Goal: Complete application form: Complete application form

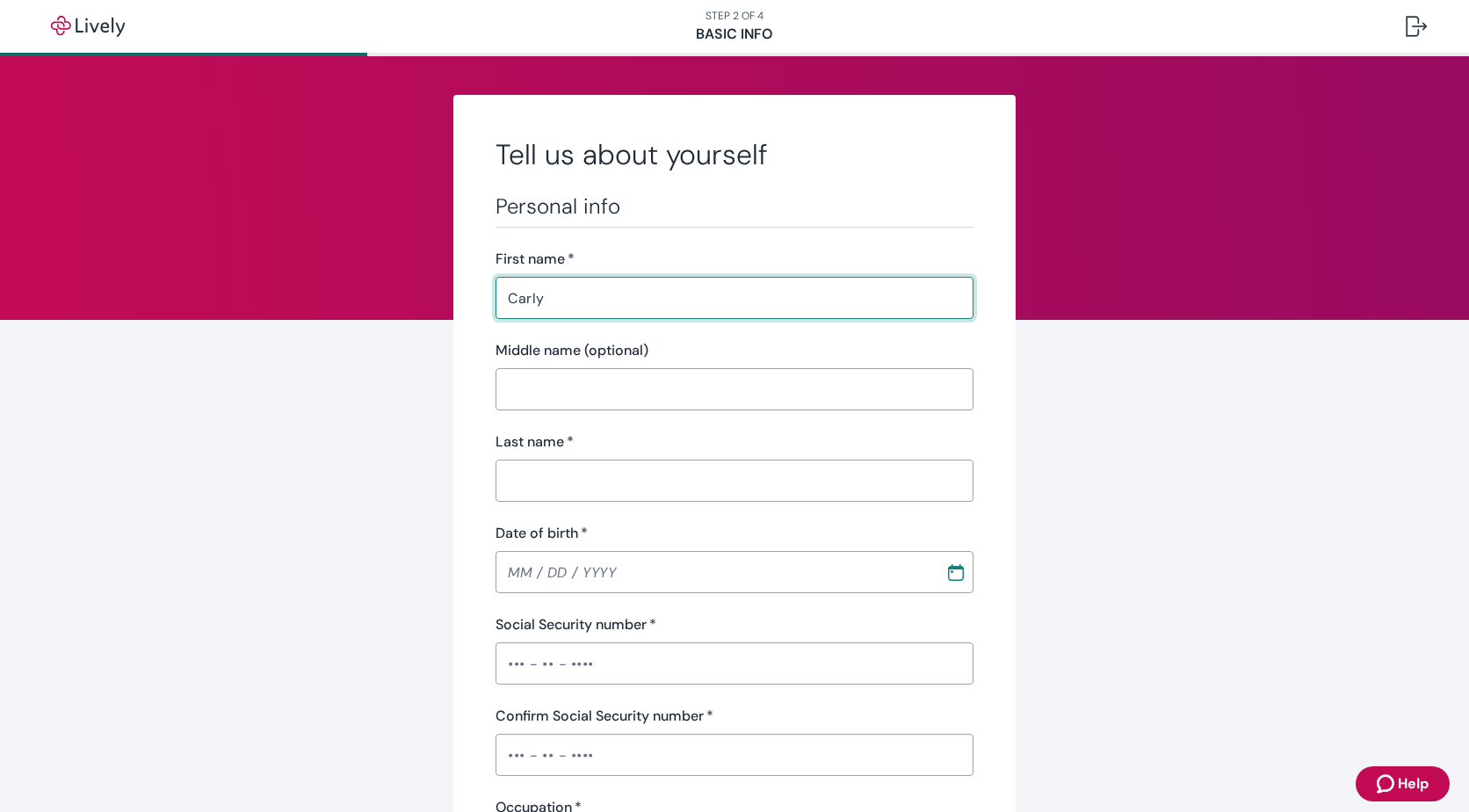
type input "Carly"
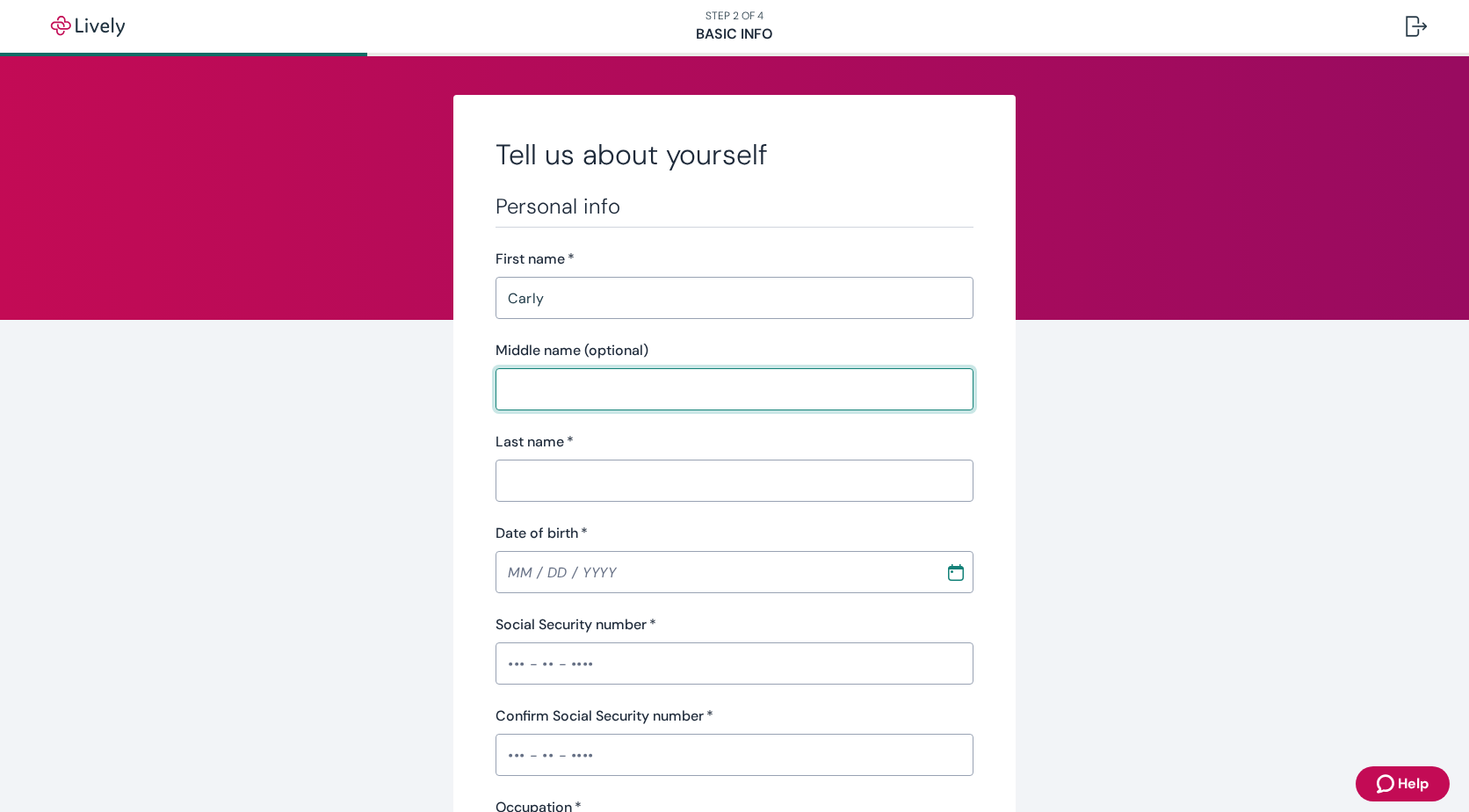
type input "S"
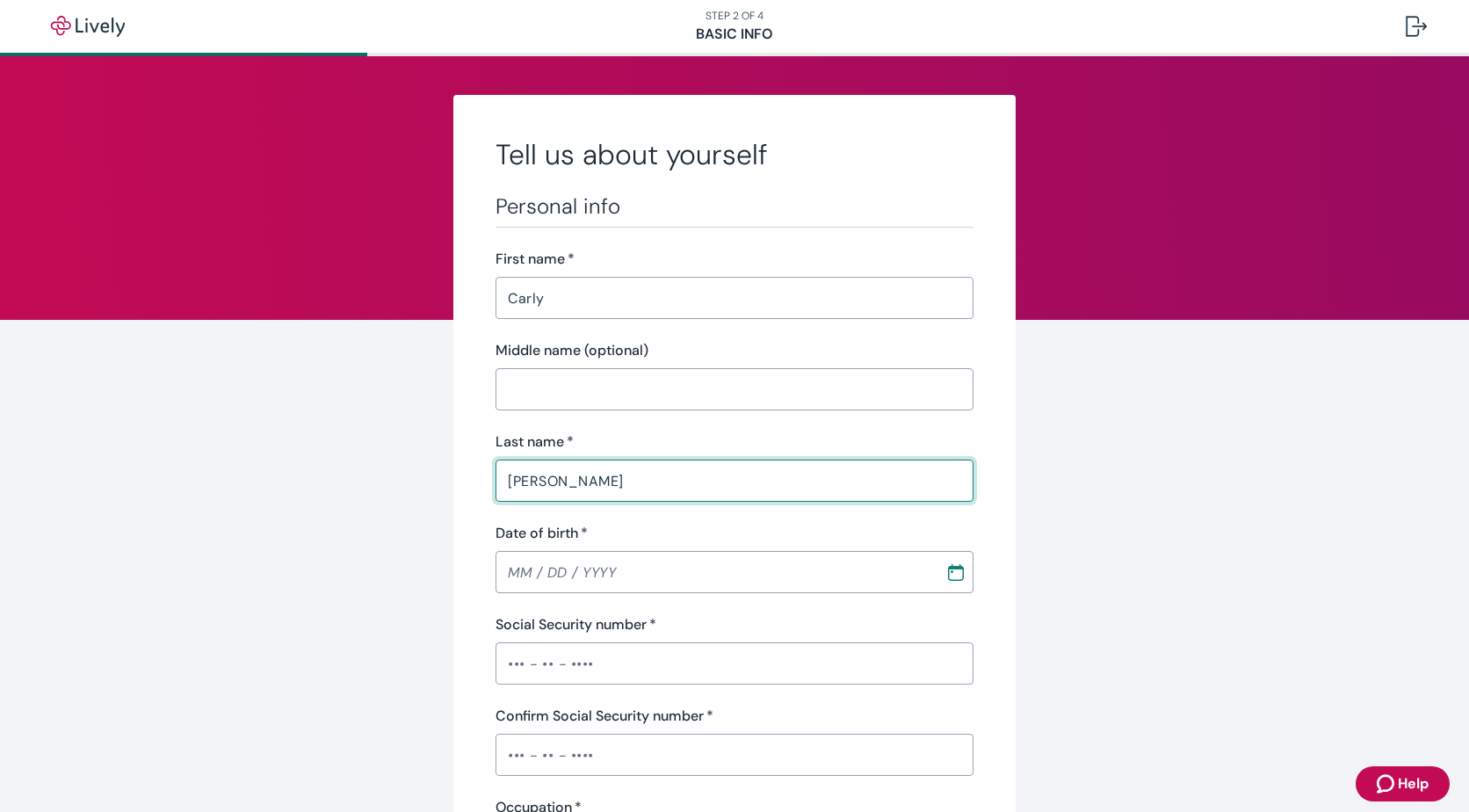
type input "[PERSON_NAME]"
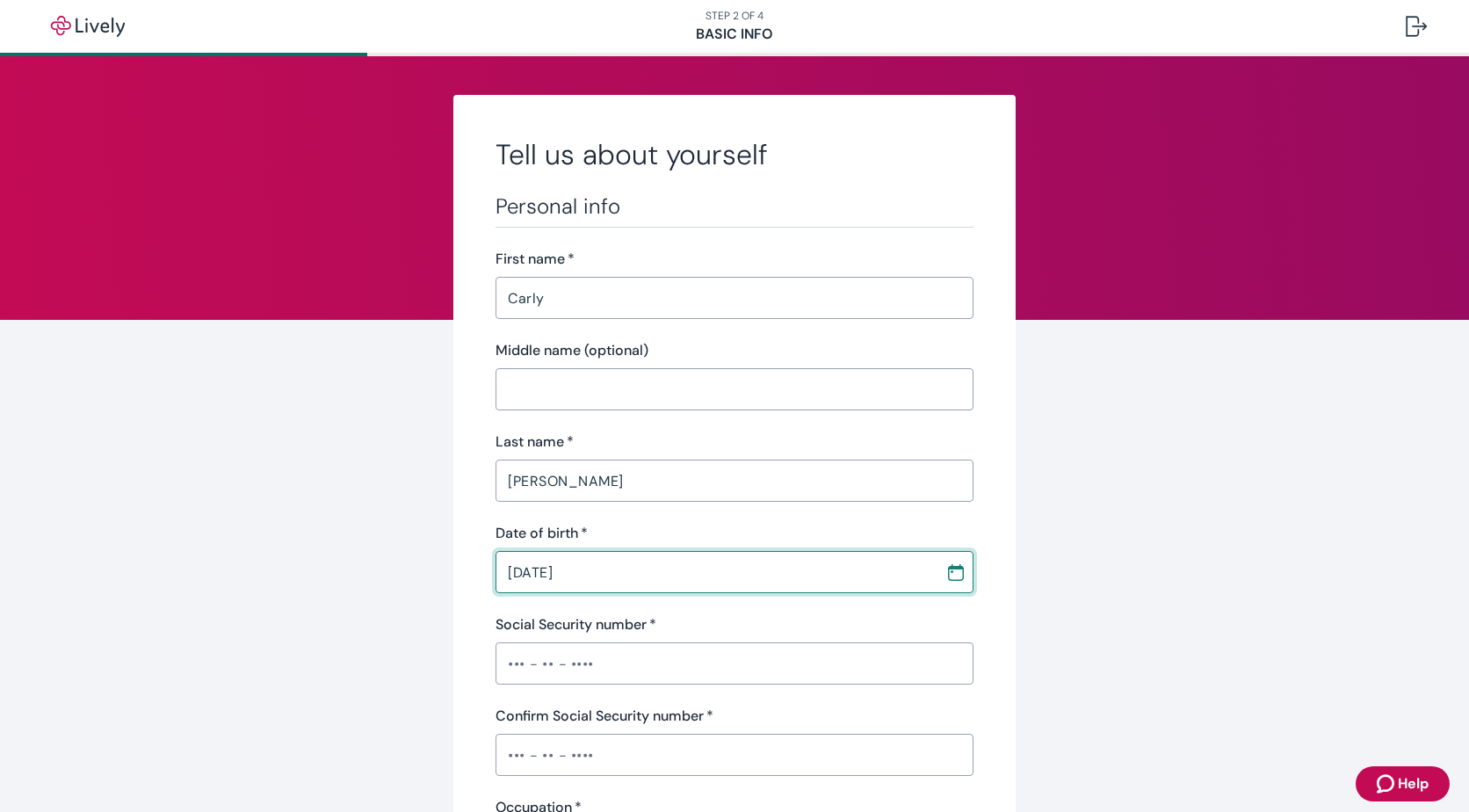
type input "[DATE]"
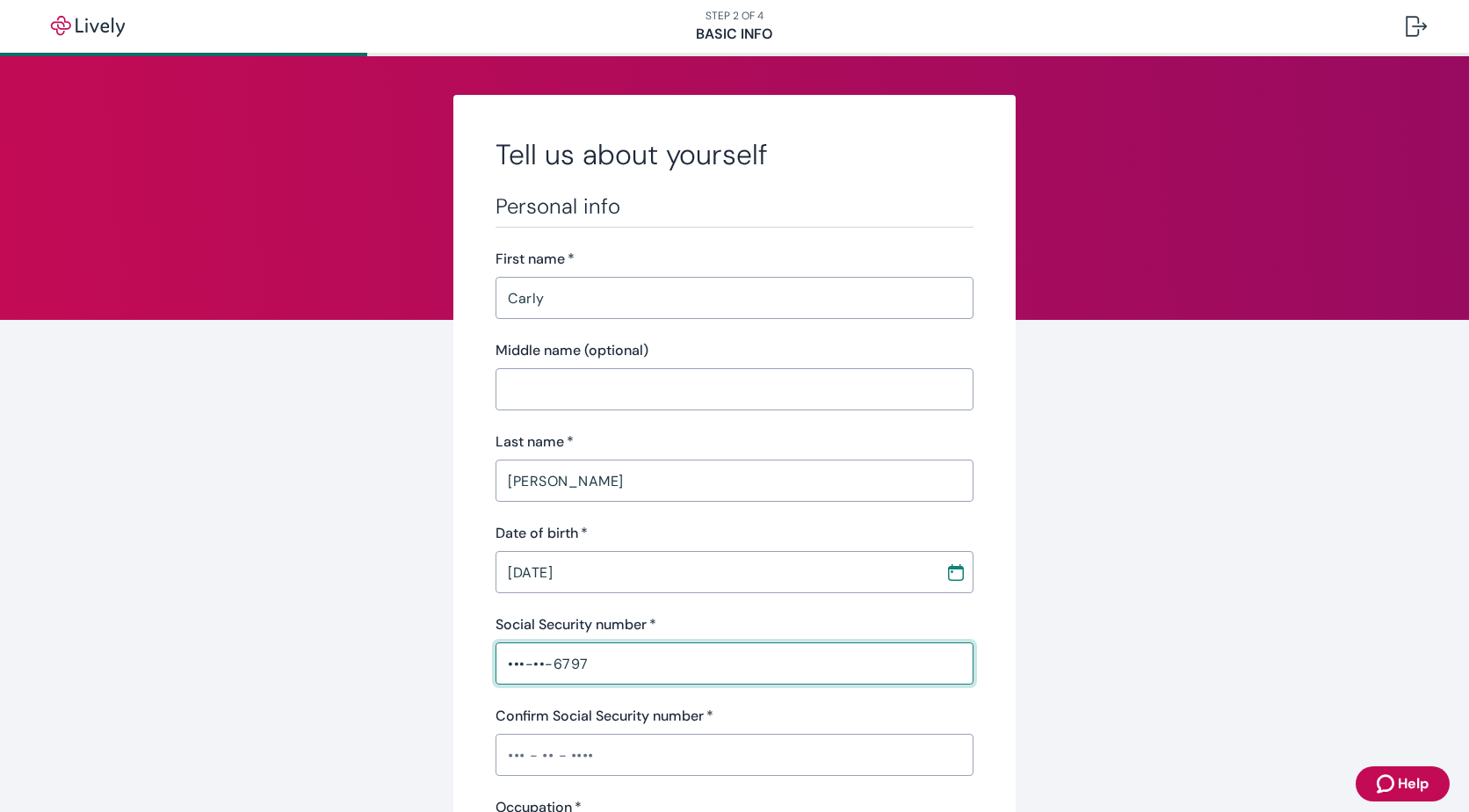
type input "•••-••-6797"
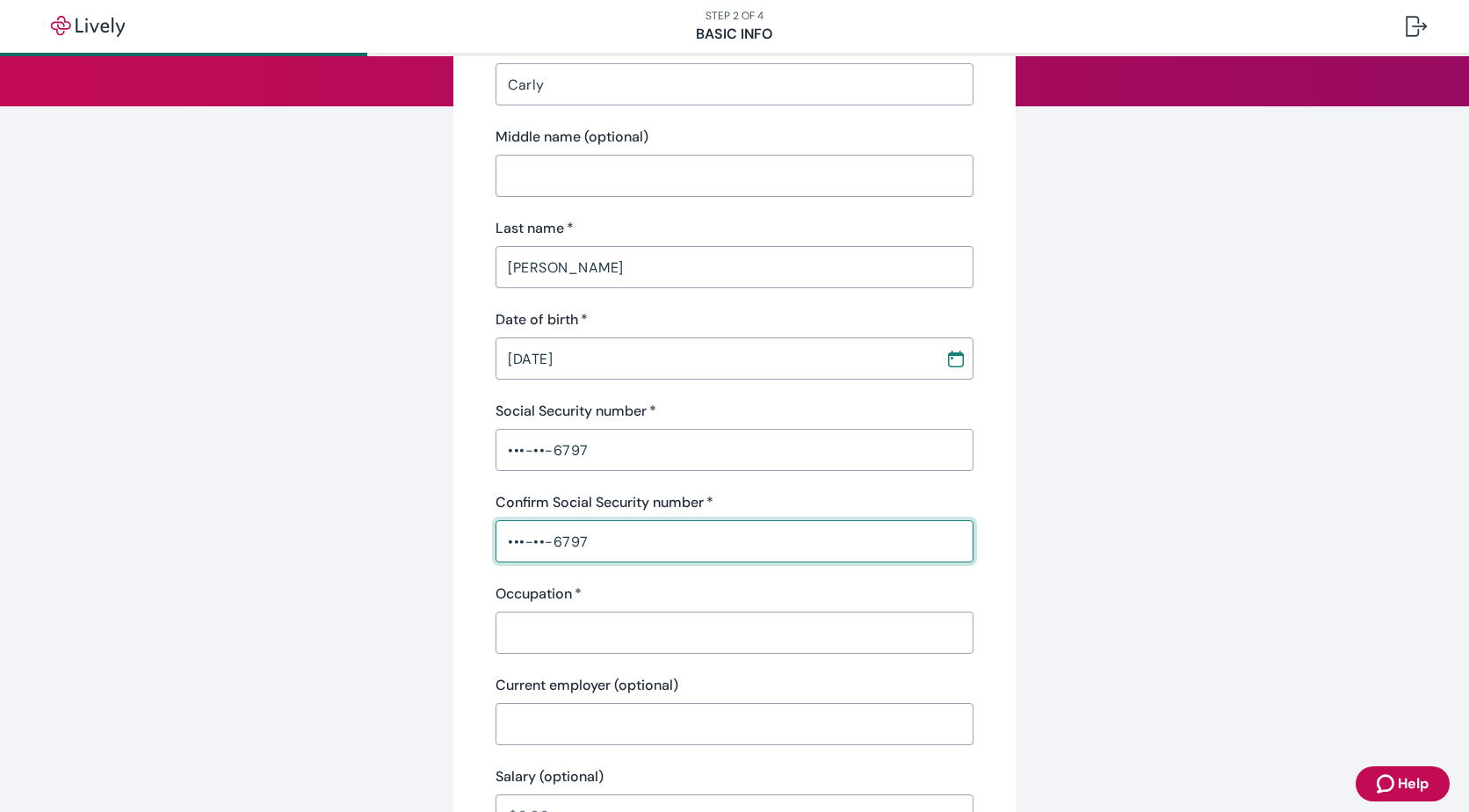
scroll to position [264, 0]
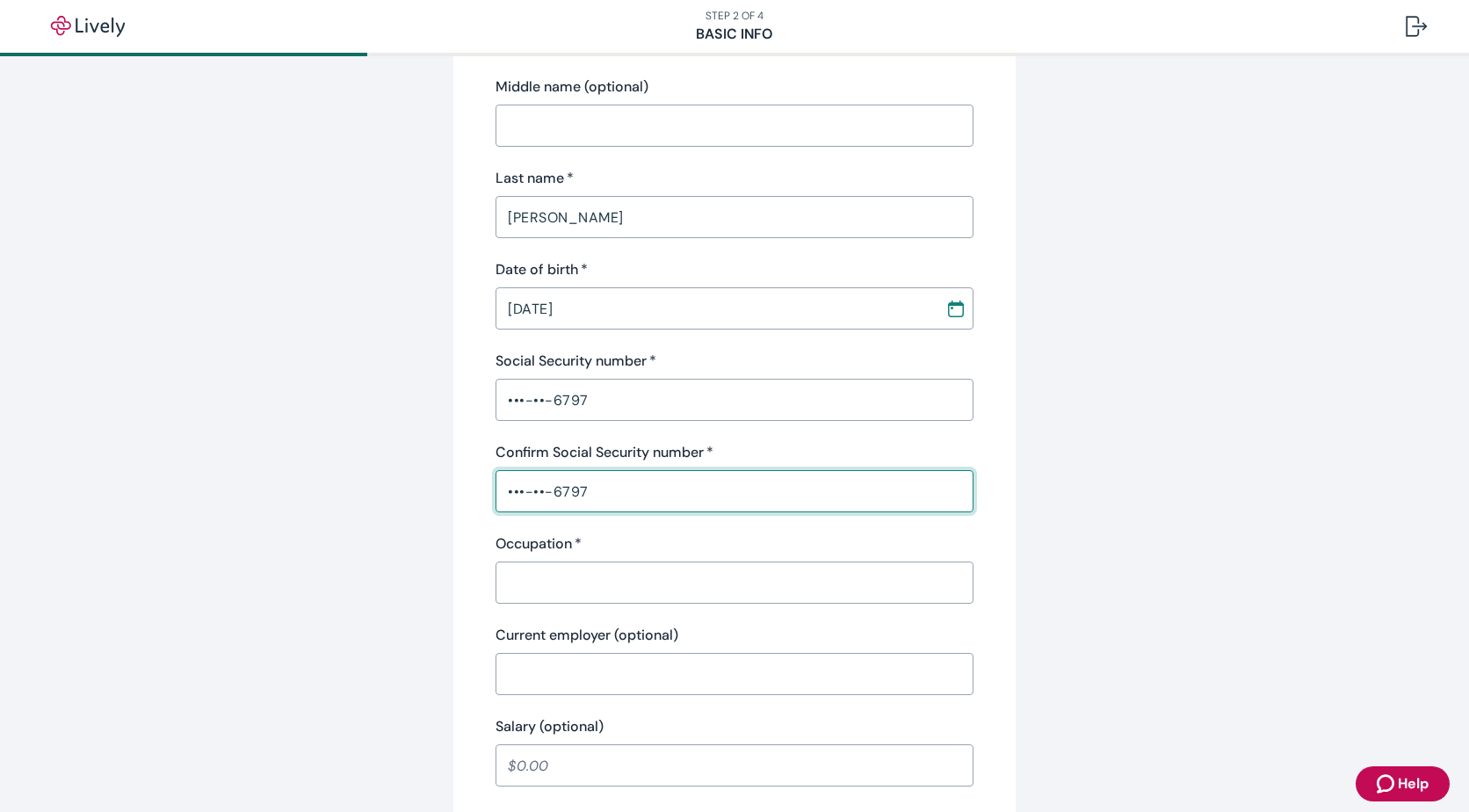
type input "•••-••-6797"
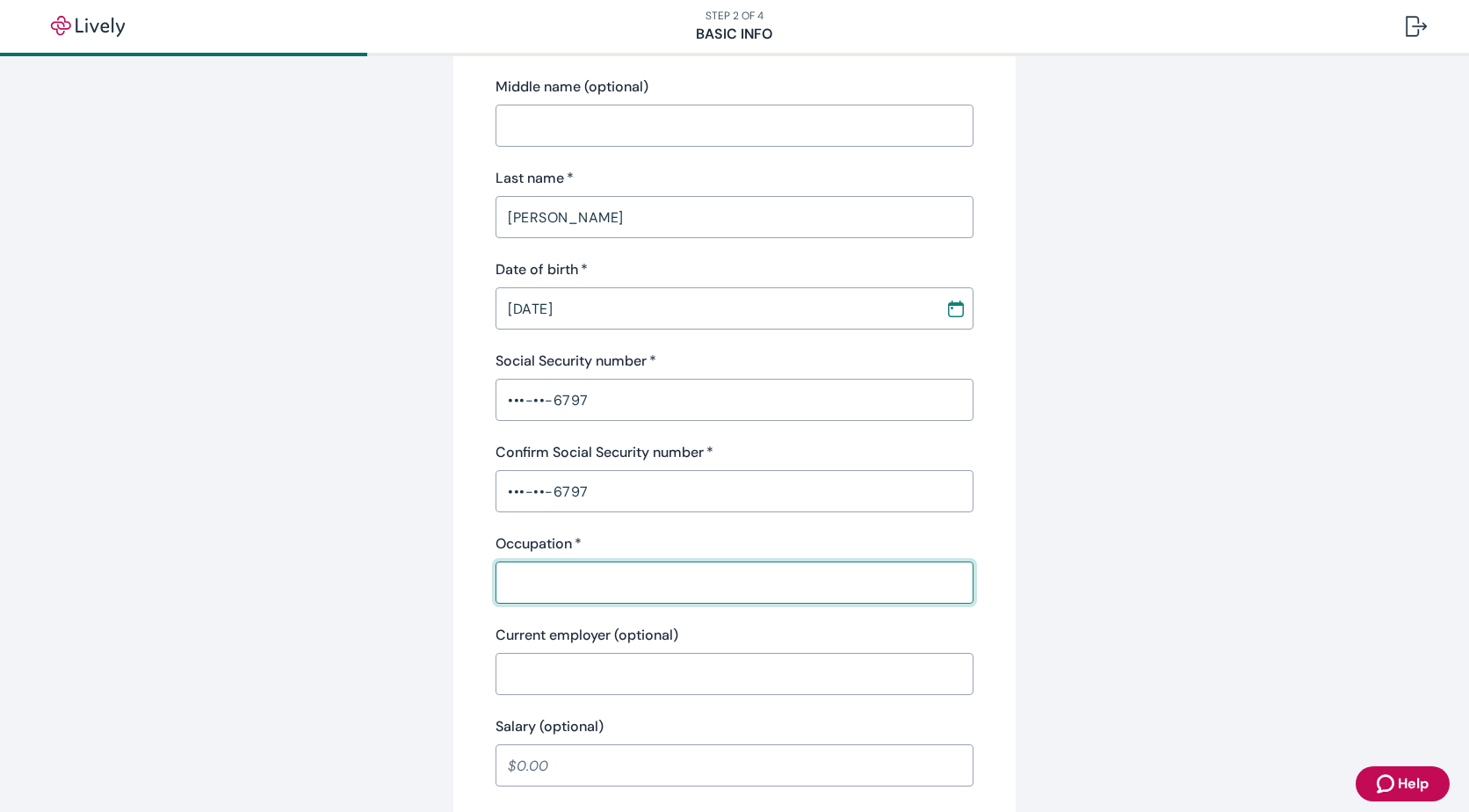
click at [588, 572] on input "Occupation   *" at bounding box center [734, 582] width 478 height 35
type input "Medical coder"
click at [588, 678] on input "Current employer (optional)" at bounding box center [734, 673] width 478 height 35
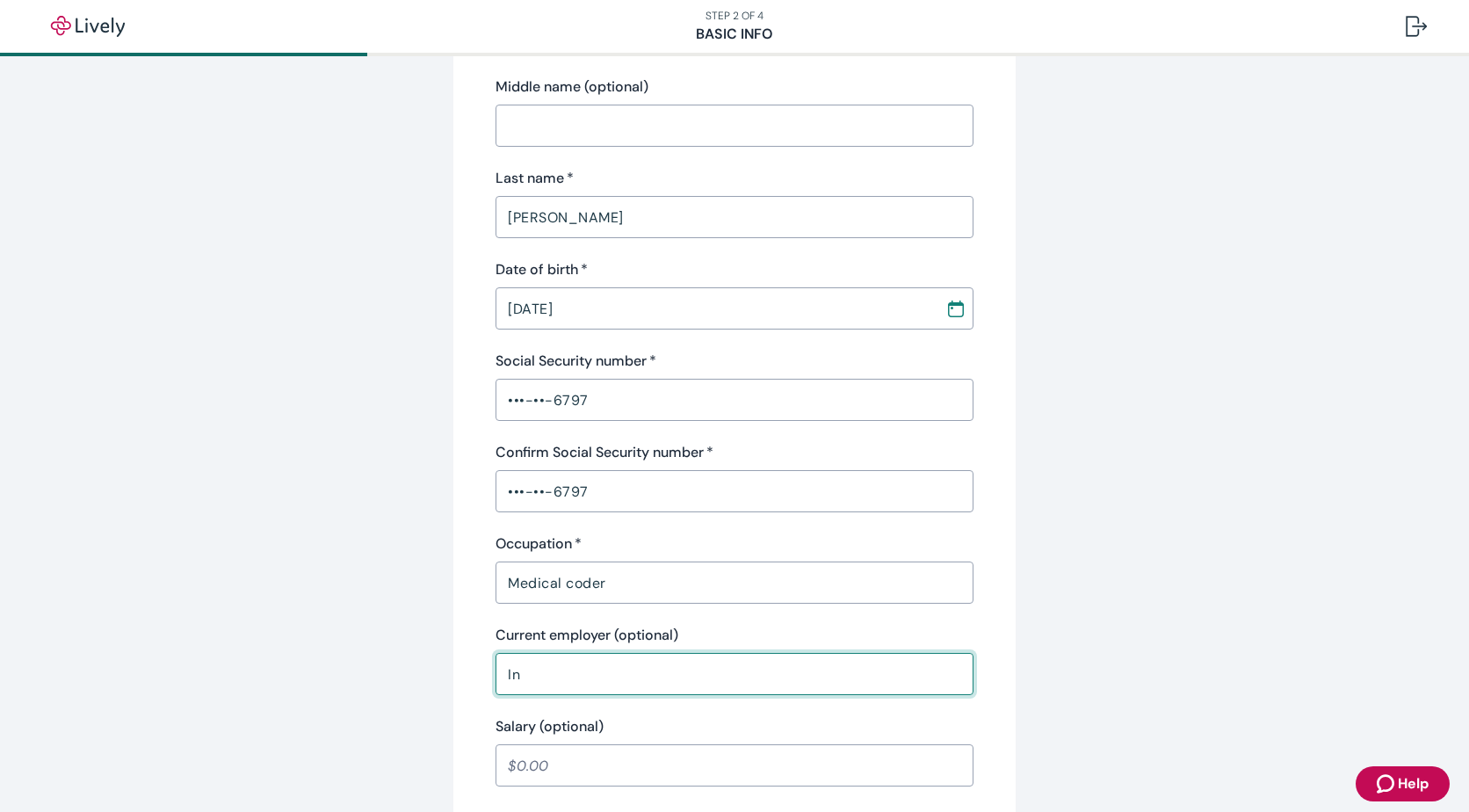
type input "Infinx"
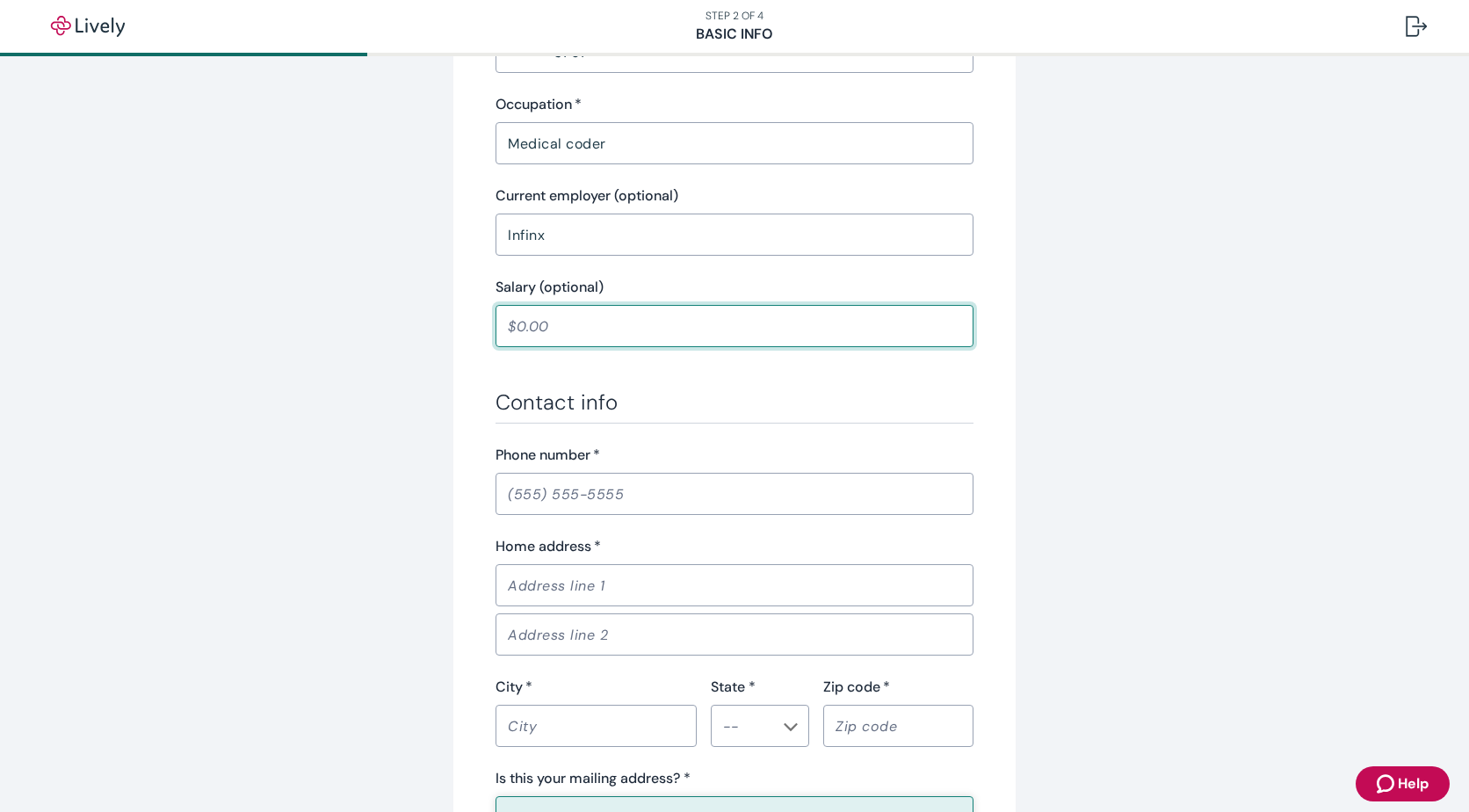
scroll to position [791, 0]
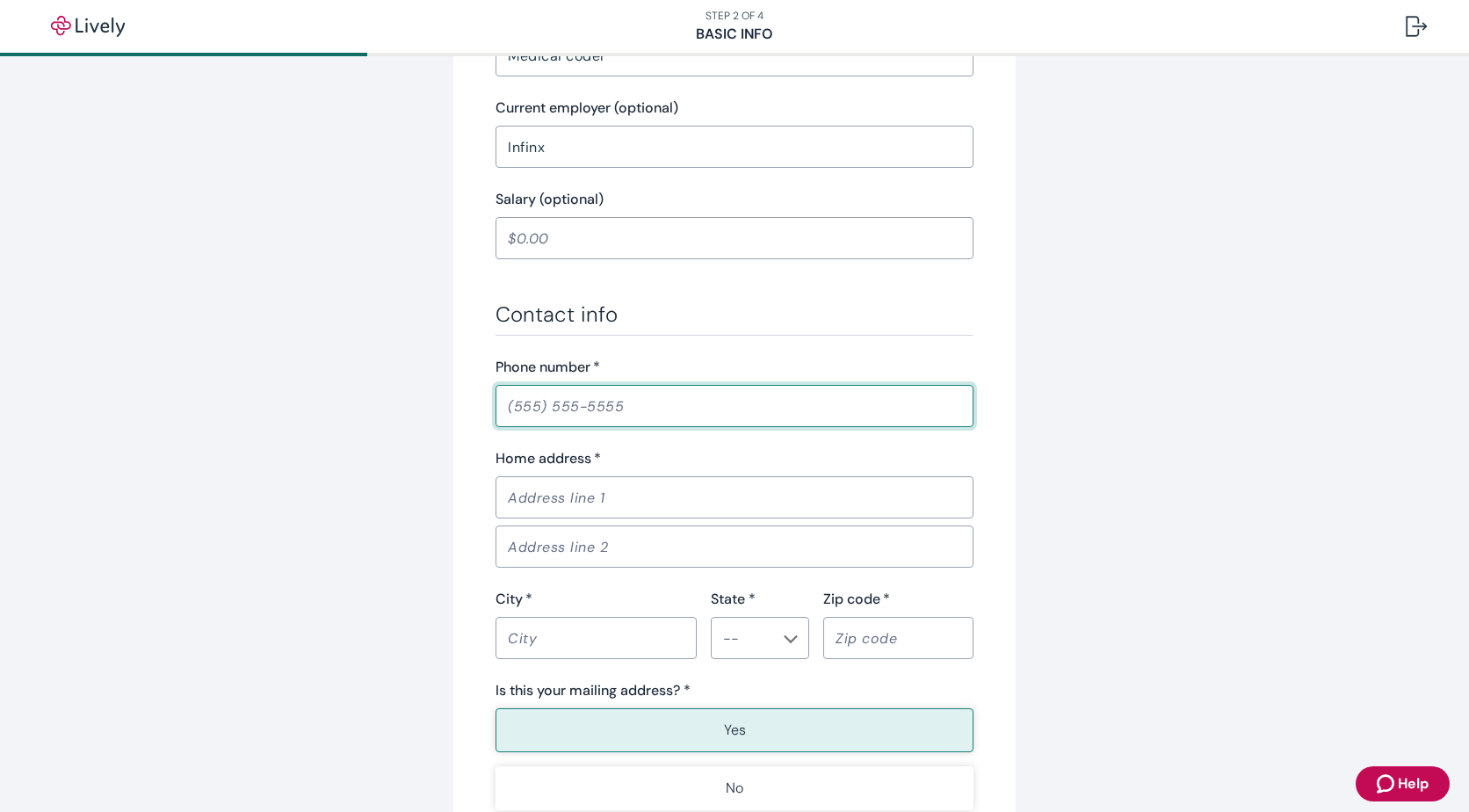
click at [516, 410] on input "Phone number   *" at bounding box center [734, 405] width 478 height 35
type input "[PHONE_NUMBER]"
click at [552, 498] on input "Home address   *" at bounding box center [734, 497] width 478 height 35
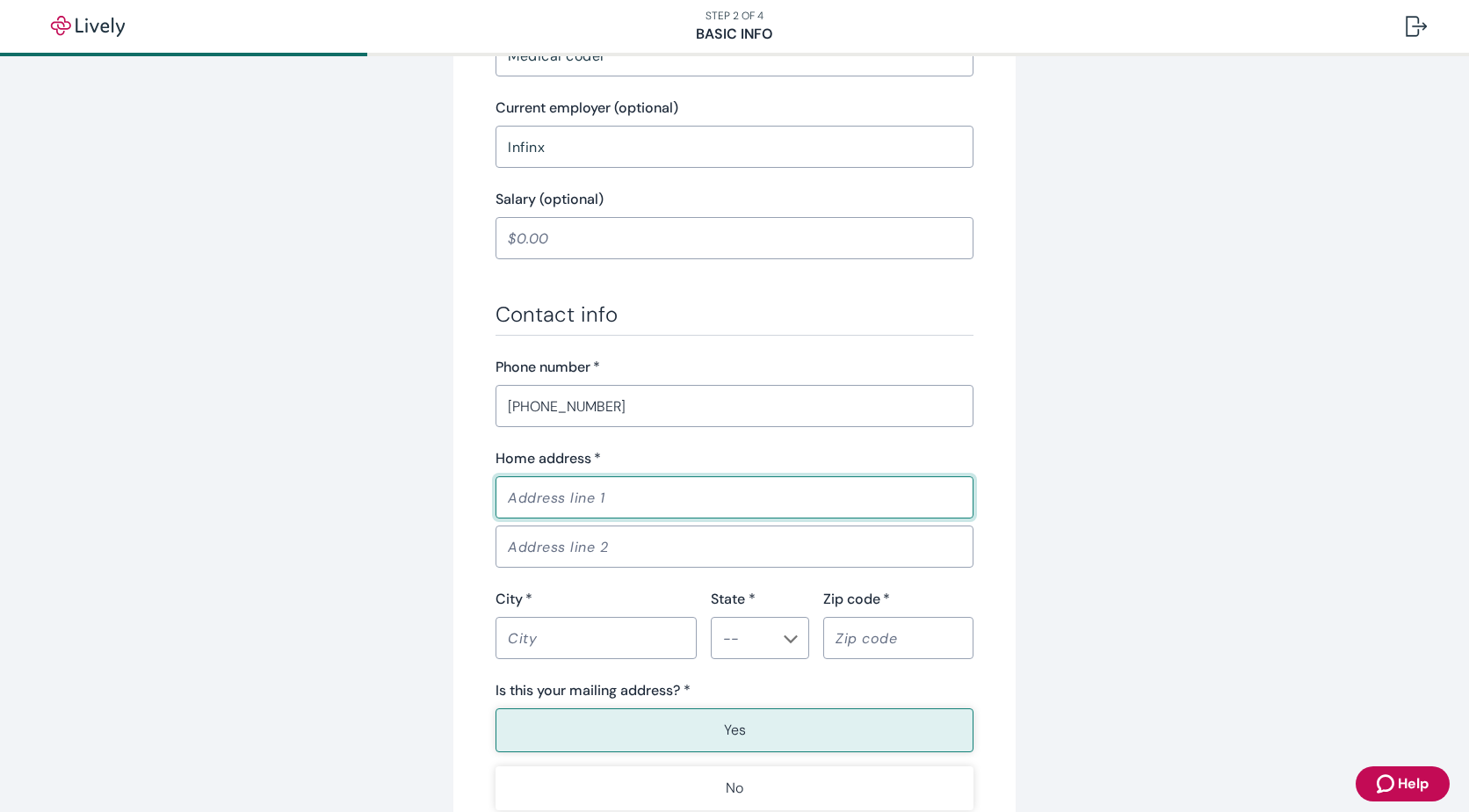
type input "[STREET_ADDRESS]"
type input "[PERSON_NAME]"
type input "[GEOGRAPHIC_DATA]"
type input "77356"
click at [348, 502] on div "Tell us about yourself Personal info First name   * [PERSON_NAME] ​ Middle name…" at bounding box center [734, 123] width 843 height 1639
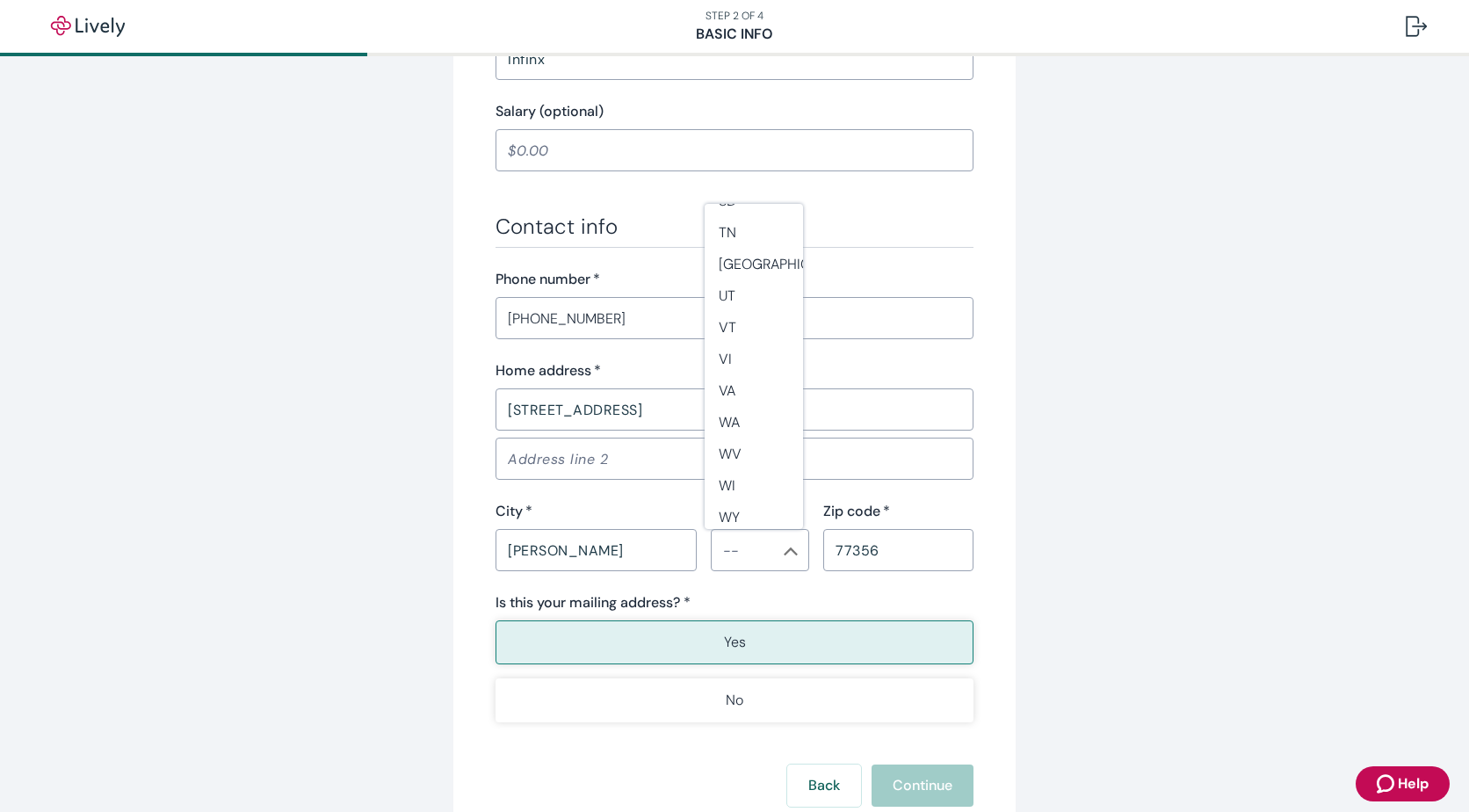
scroll to position [1555, 0]
click at [737, 257] on li "[GEOGRAPHIC_DATA]" at bounding box center [753, 253] width 98 height 32
type input "[GEOGRAPHIC_DATA]"
click at [287, 518] on div "Tell us about yourself Personal info First name   * [PERSON_NAME] ​ Middle name…" at bounding box center [734, 59] width 1469 height 1762
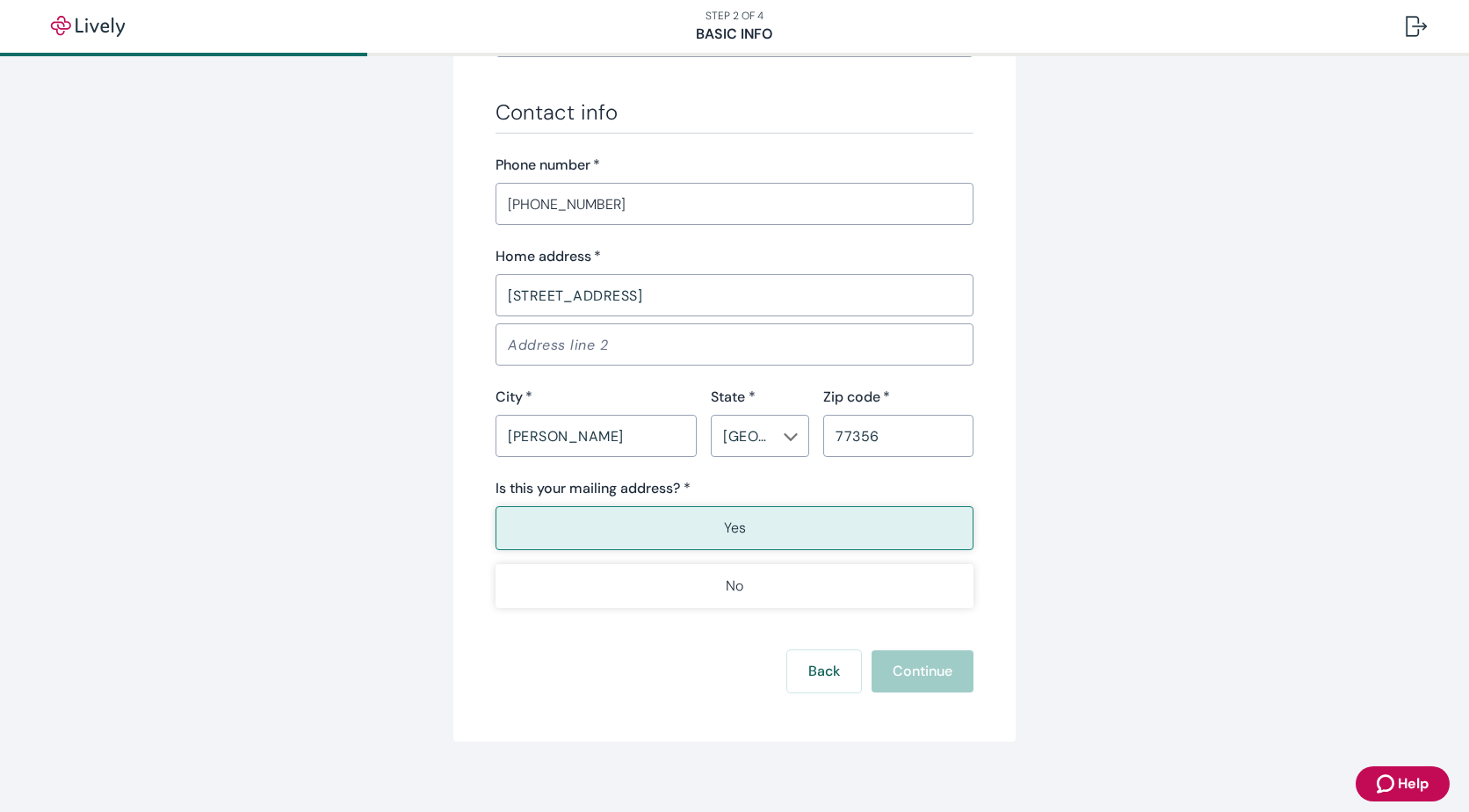
scroll to position [1007, 0]
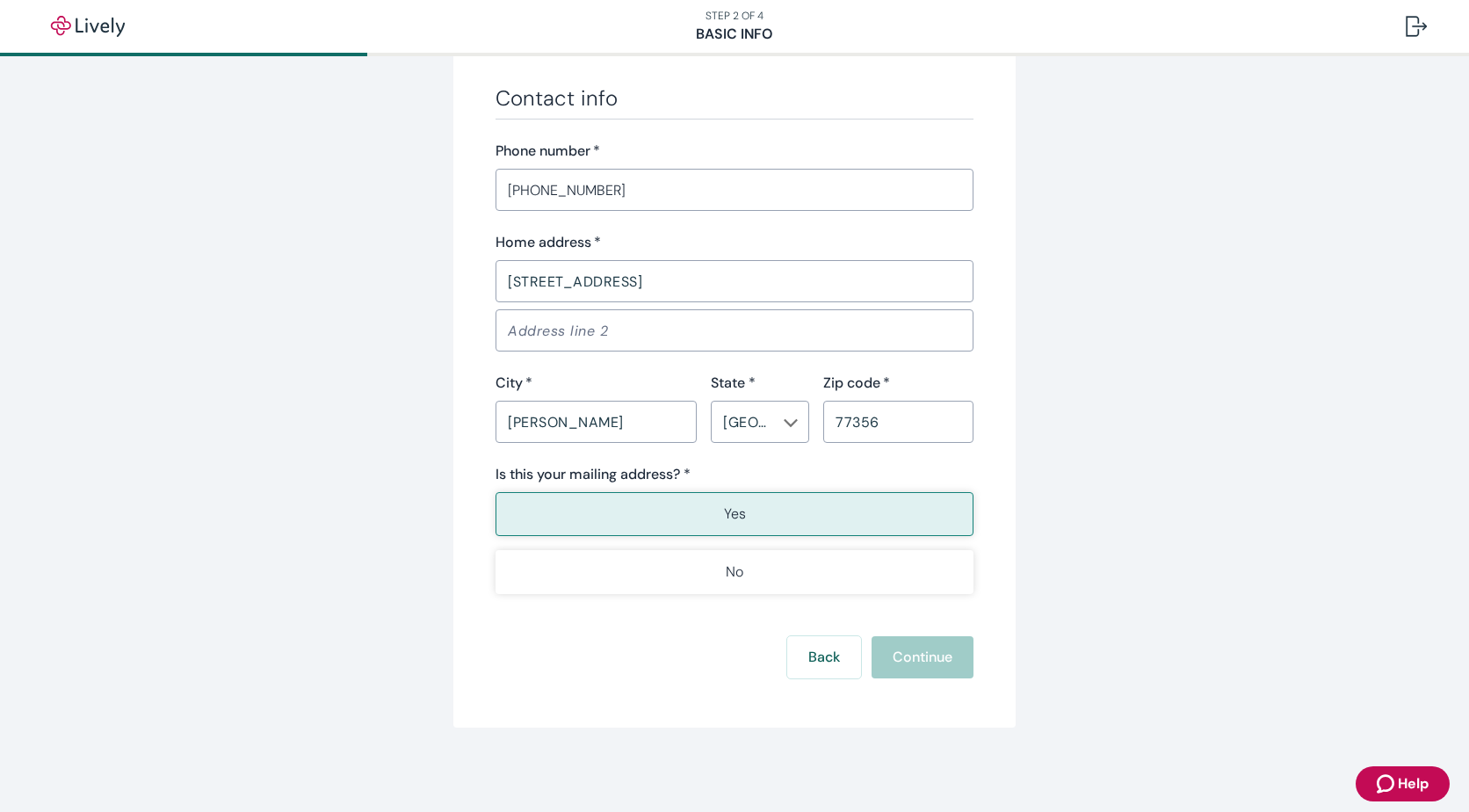
click at [733, 518] on p "Yes" at bounding box center [735, 513] width 22 height 21
click at [726, 508] on p "Yes" at bounding box center [735, 513] width 22 height 21
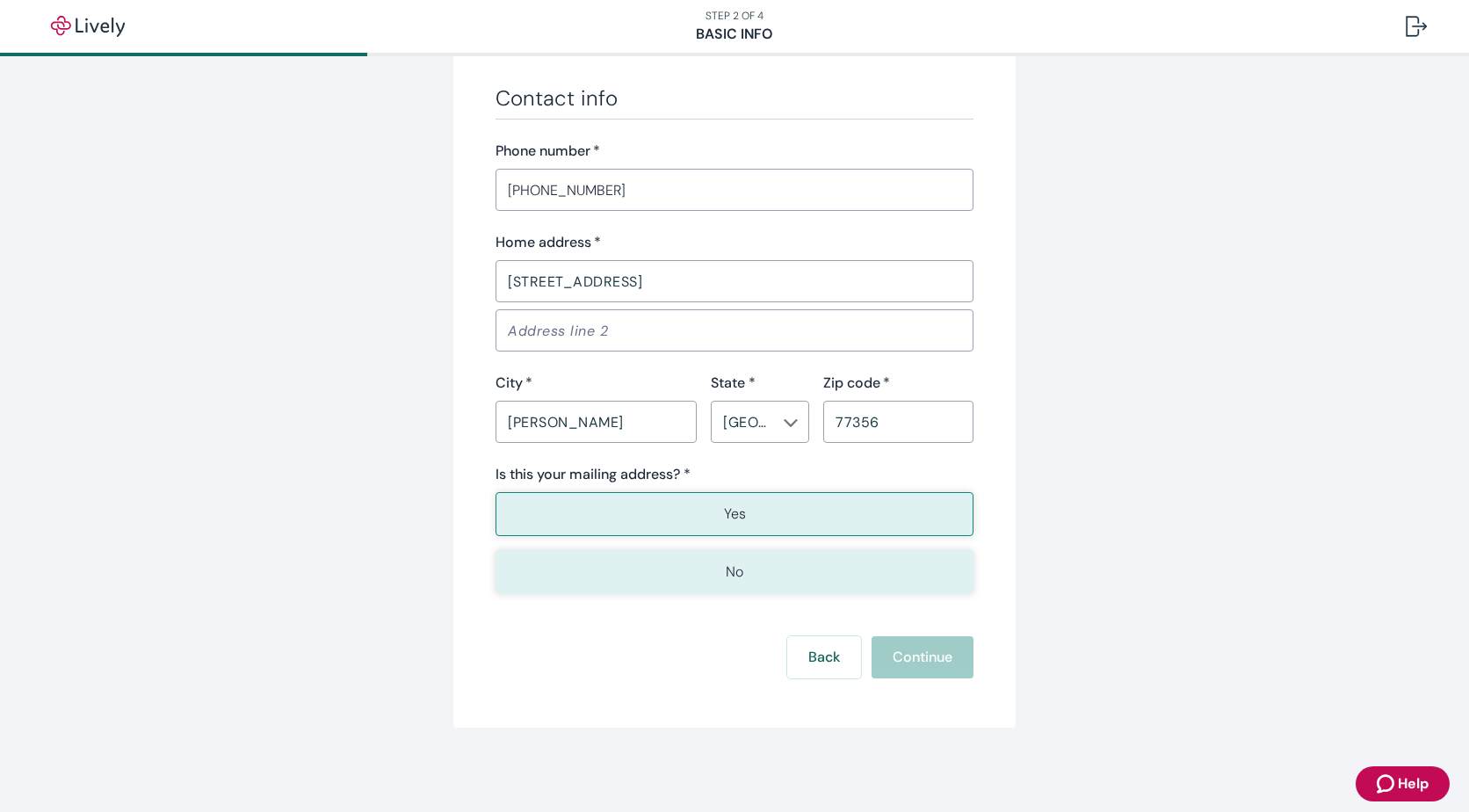
click at [729, 573] on p "No" at bounding box center [735, 571] width 18 height 21
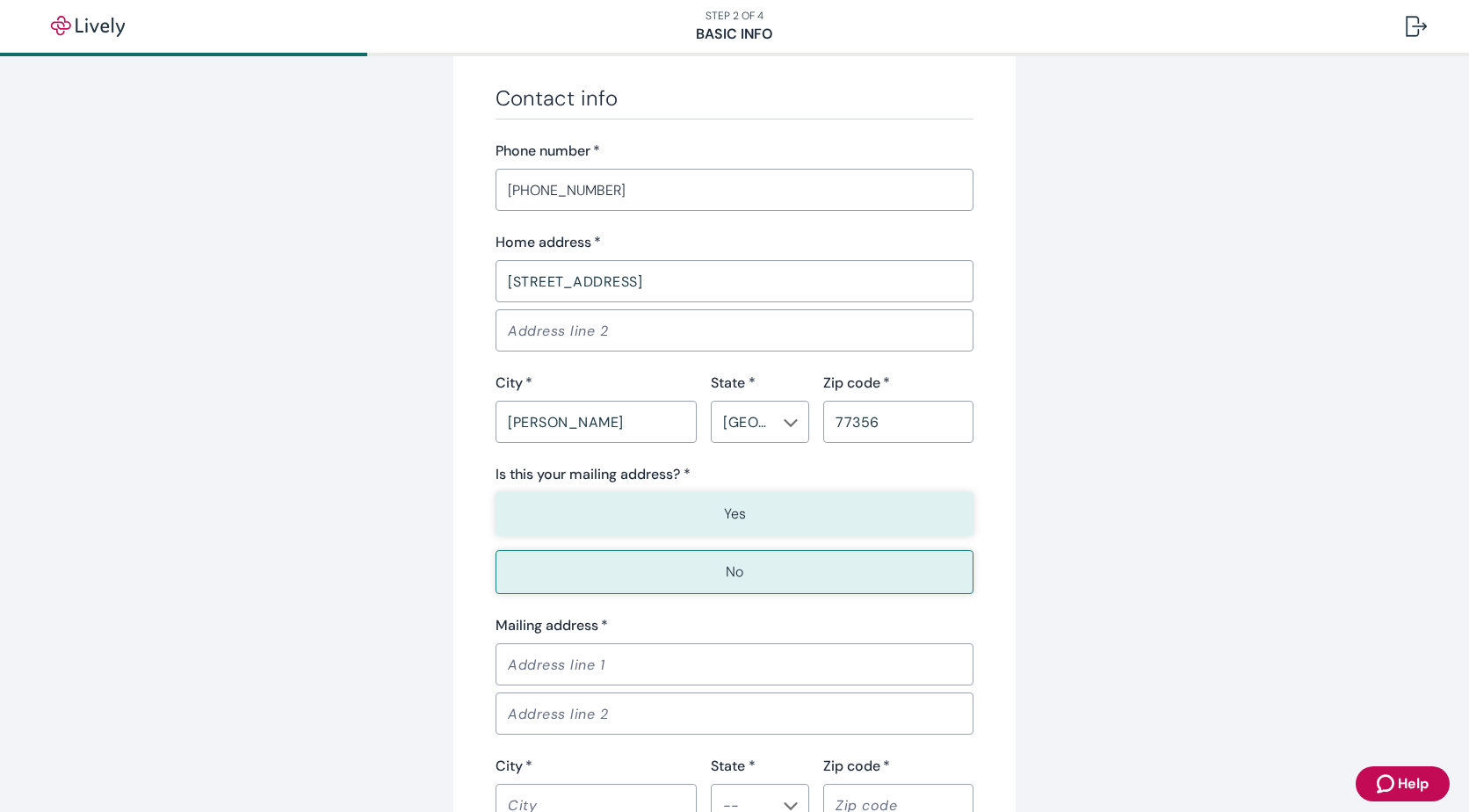
click at [747, 512] on button "Yes" at bounding box center [734, 514] width 478 height 44
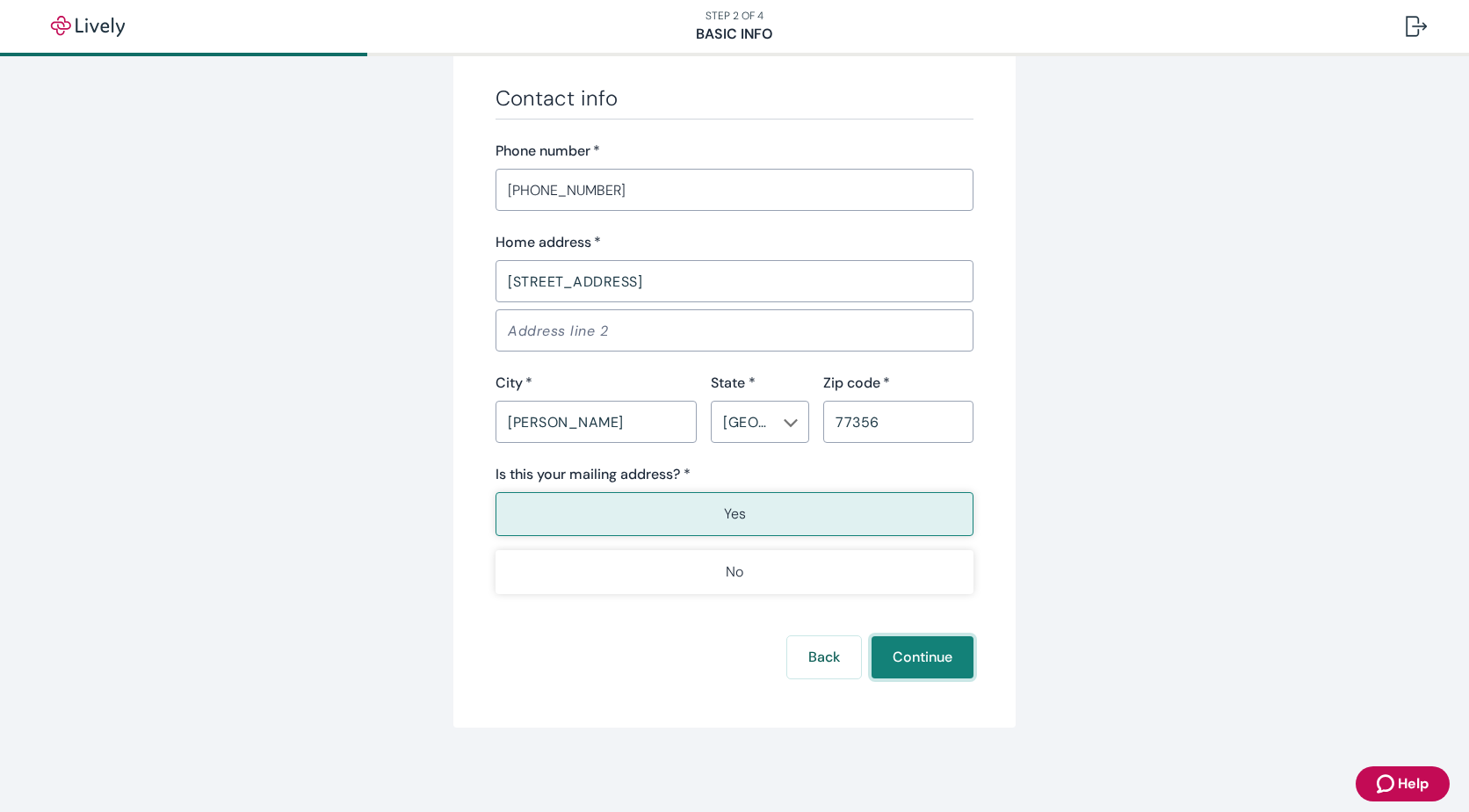
click at [949, 666] on button "Continue" at bounding box center [922, 657] width 102 height 42
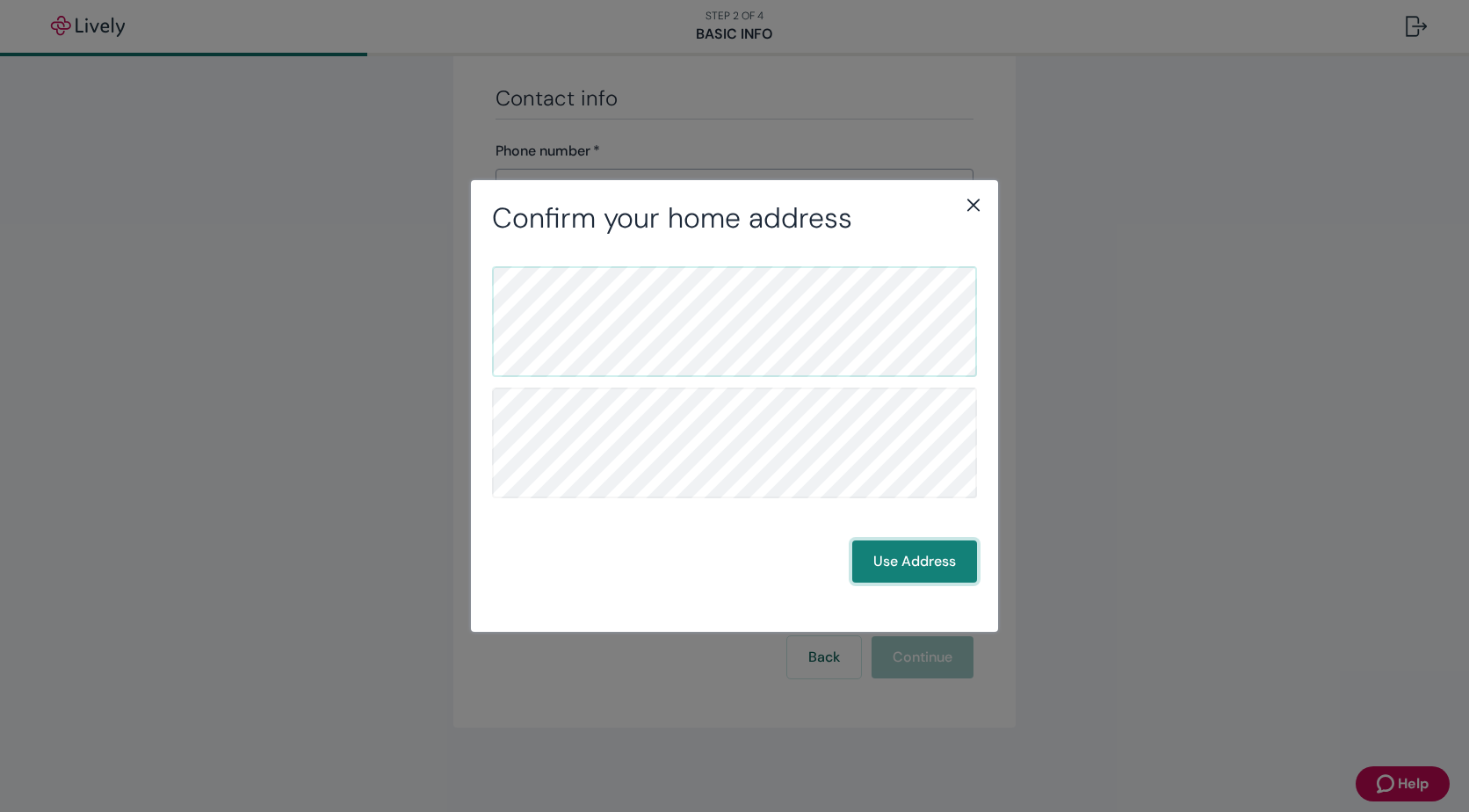
click at [926, 569] on button "Use Address" at bounding box center [914, 561] width 125 height 42
click at [938, 567] on button "Use Address" at bounding box center [914, 561] width 125 height 42
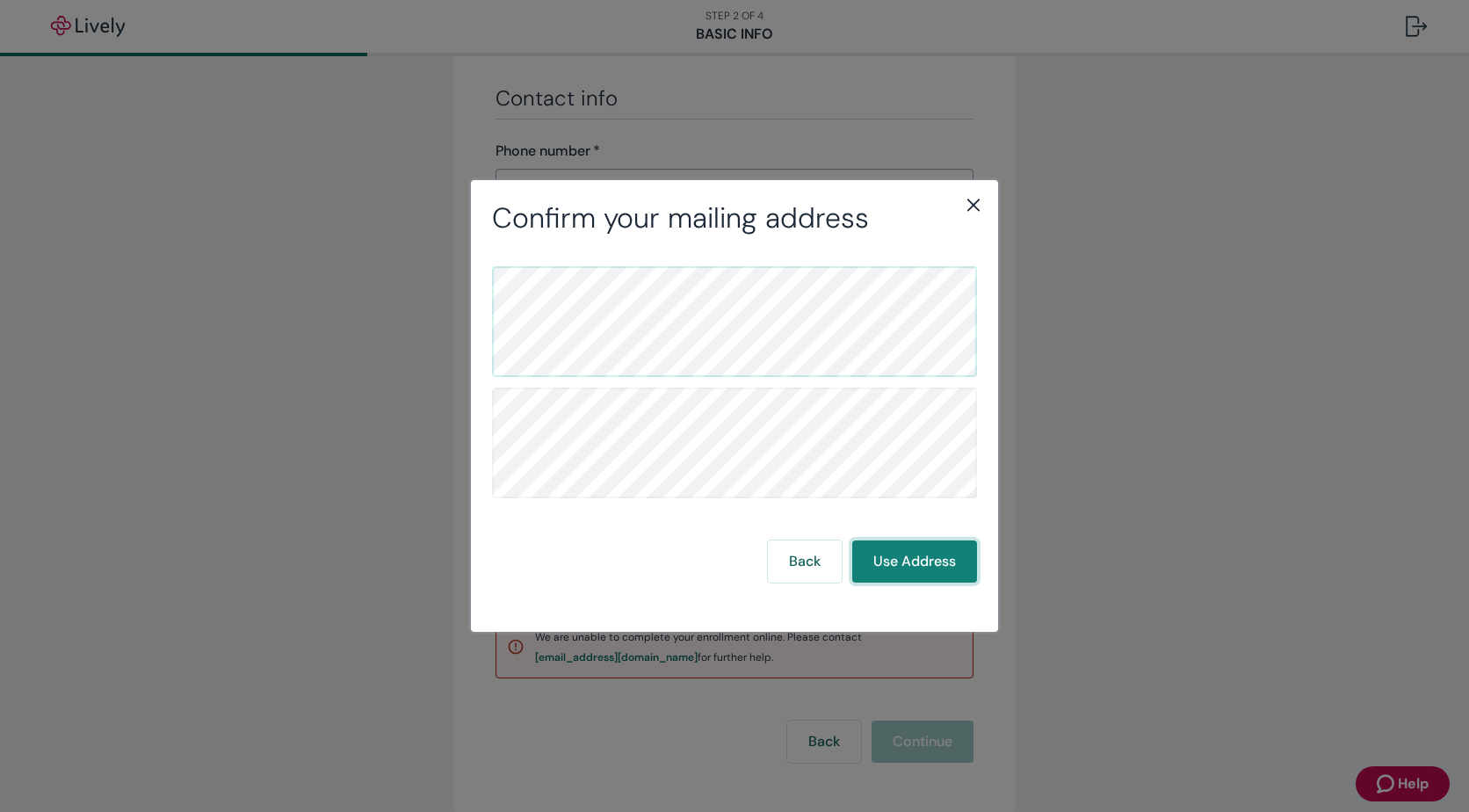
click at [907, 570] on button "Use Address" at bounding box center [914, 561] width 125 height 42
click at [978, 206] on icon "close" at bounding box center [973, 204] width 21 height 21
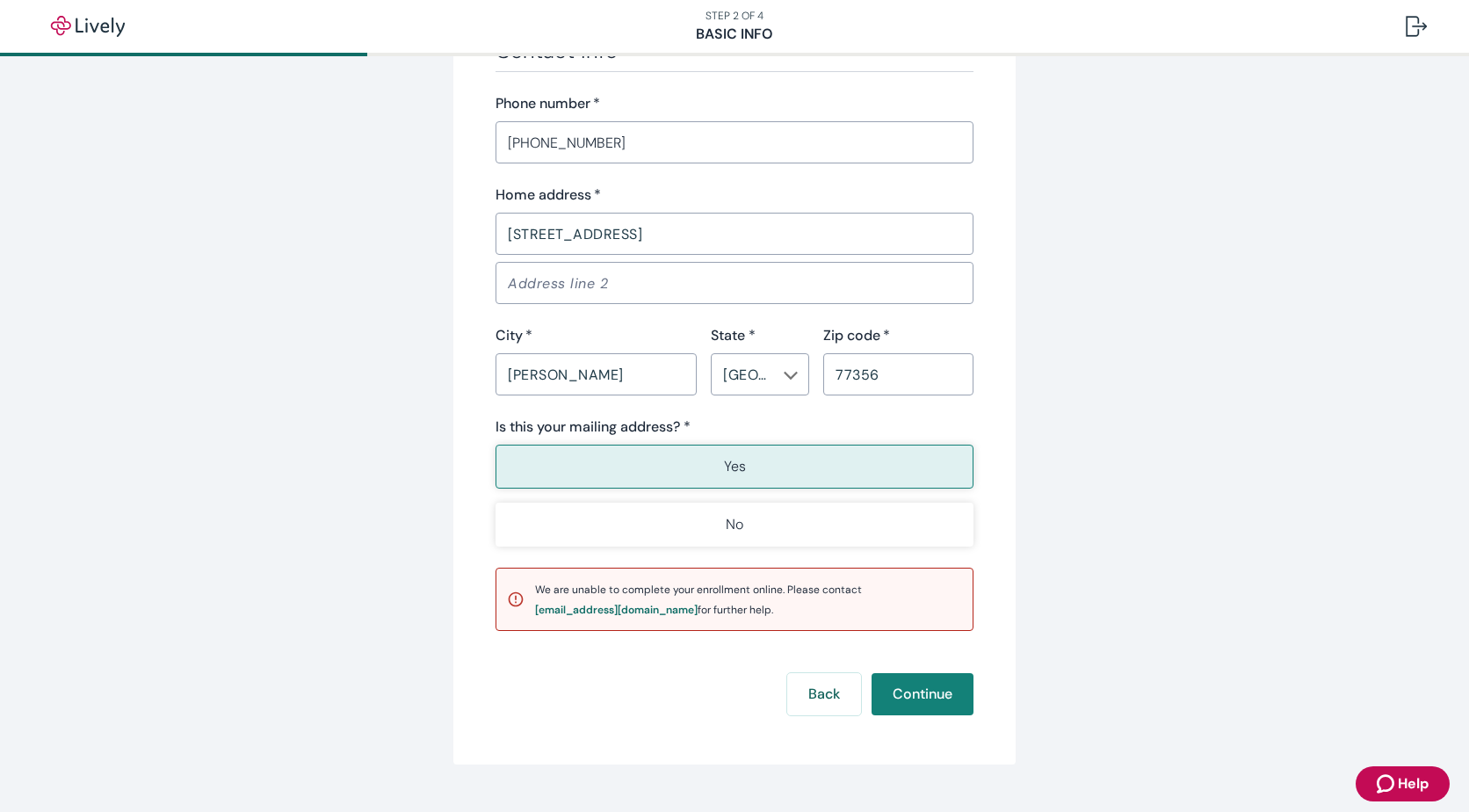
scroll to position [1091, 0]
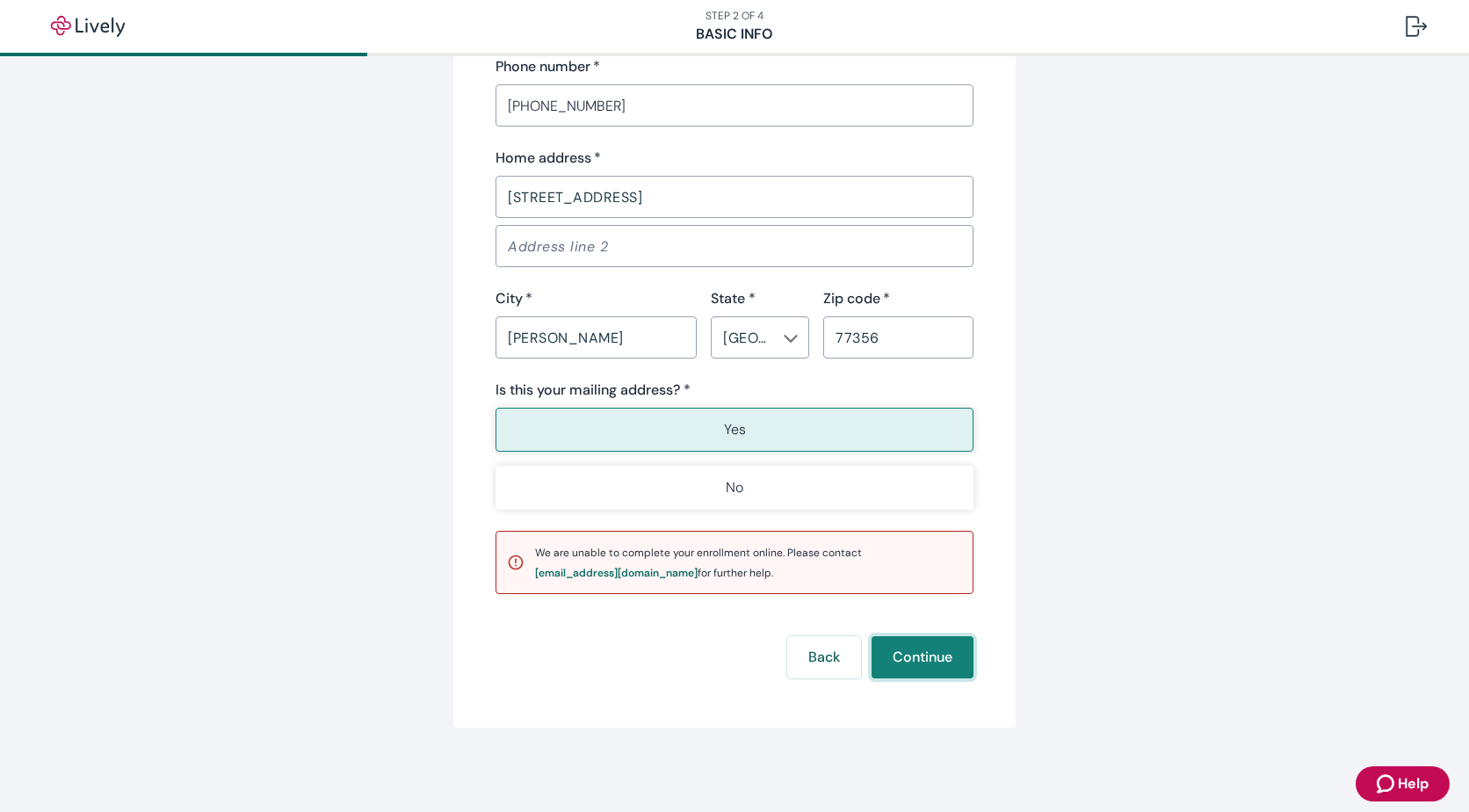
click at [926, 666] on button "Continue" at bounding box center [922, 657] width 102 height 42
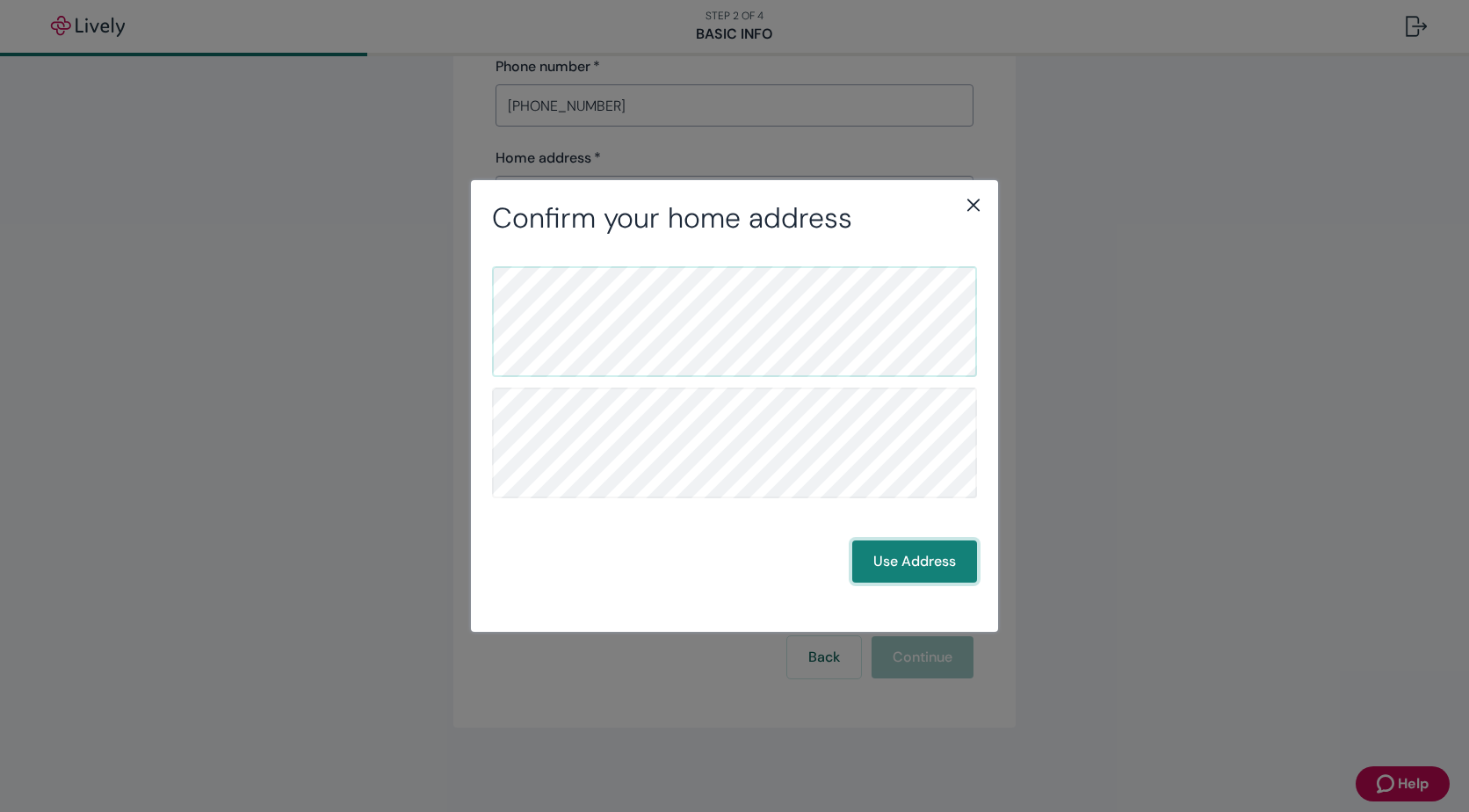
click at [897, 559] on button "Use Address" at bounding box center [914, 561] width 125 height 42
click at [902, 557] on button "Use Address" at bounding box center [914, 561] width 125 height 42
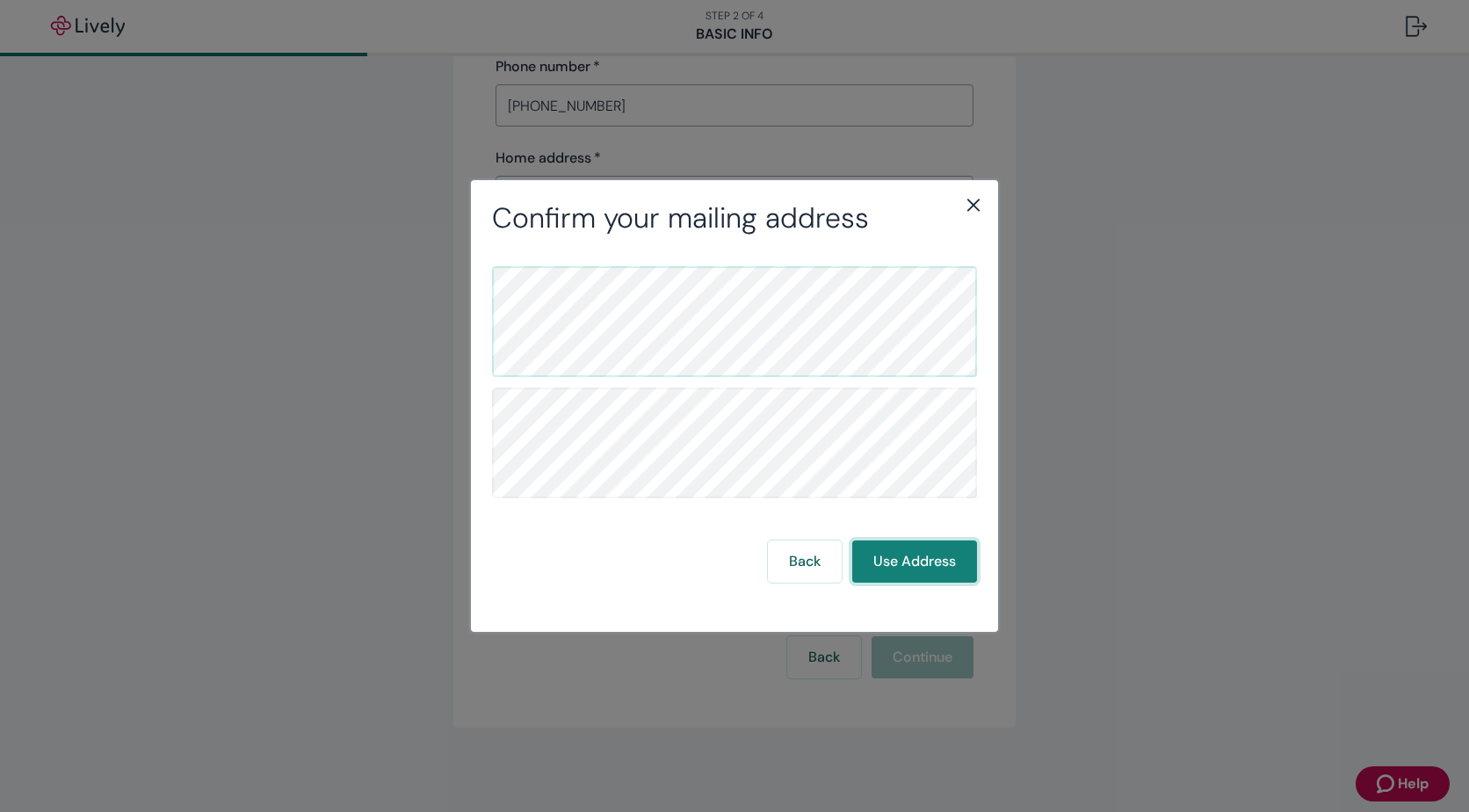
click at [902, 557] on button "Use Address" at bounding box center [914, 561] width 125 height 42
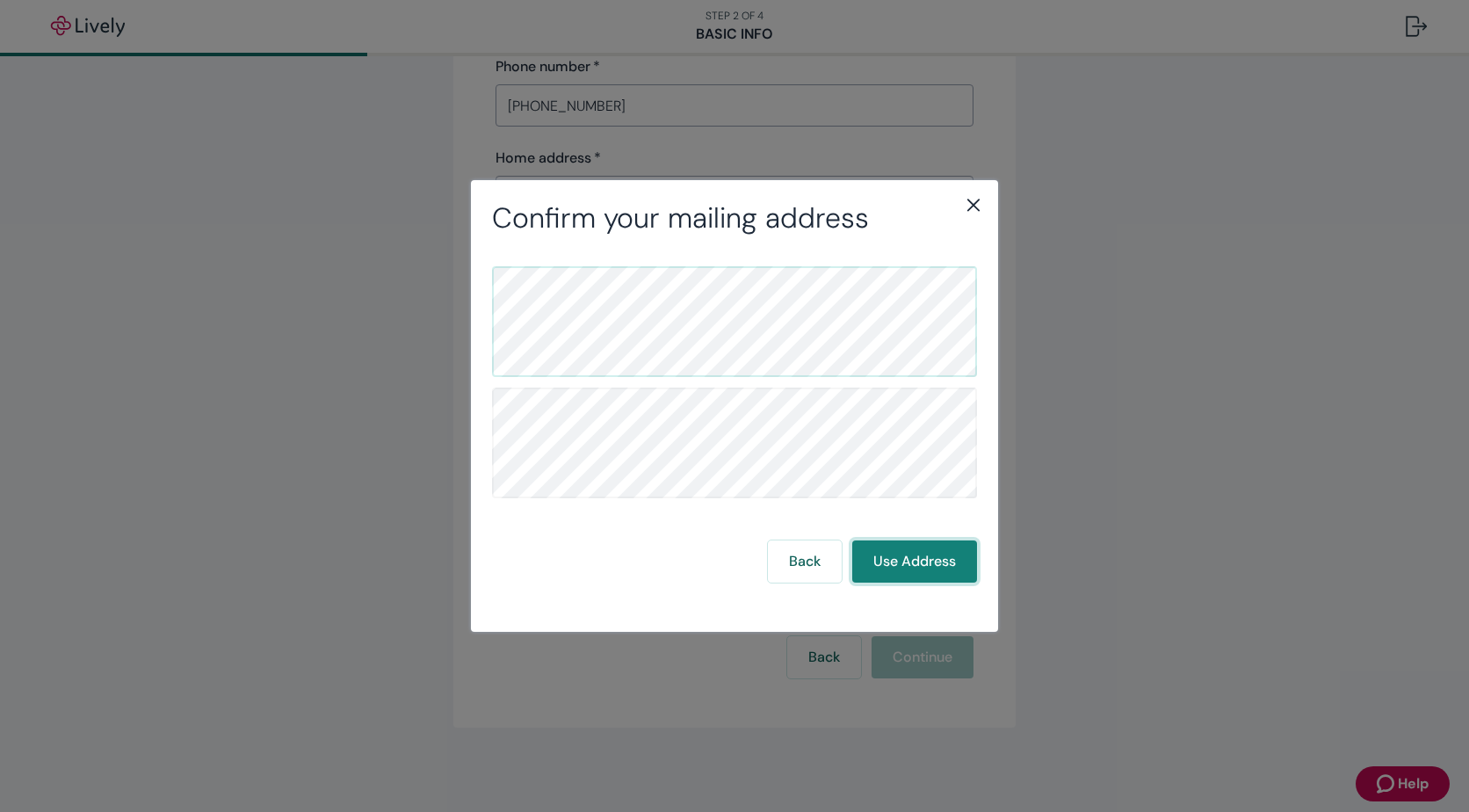
click at [901, 557] on button "Use Address" at bounding box center [914, 561] width 125 height 42
click at [977, 214] on icon "close" at bounding box center [973, 204] width 21 height 21
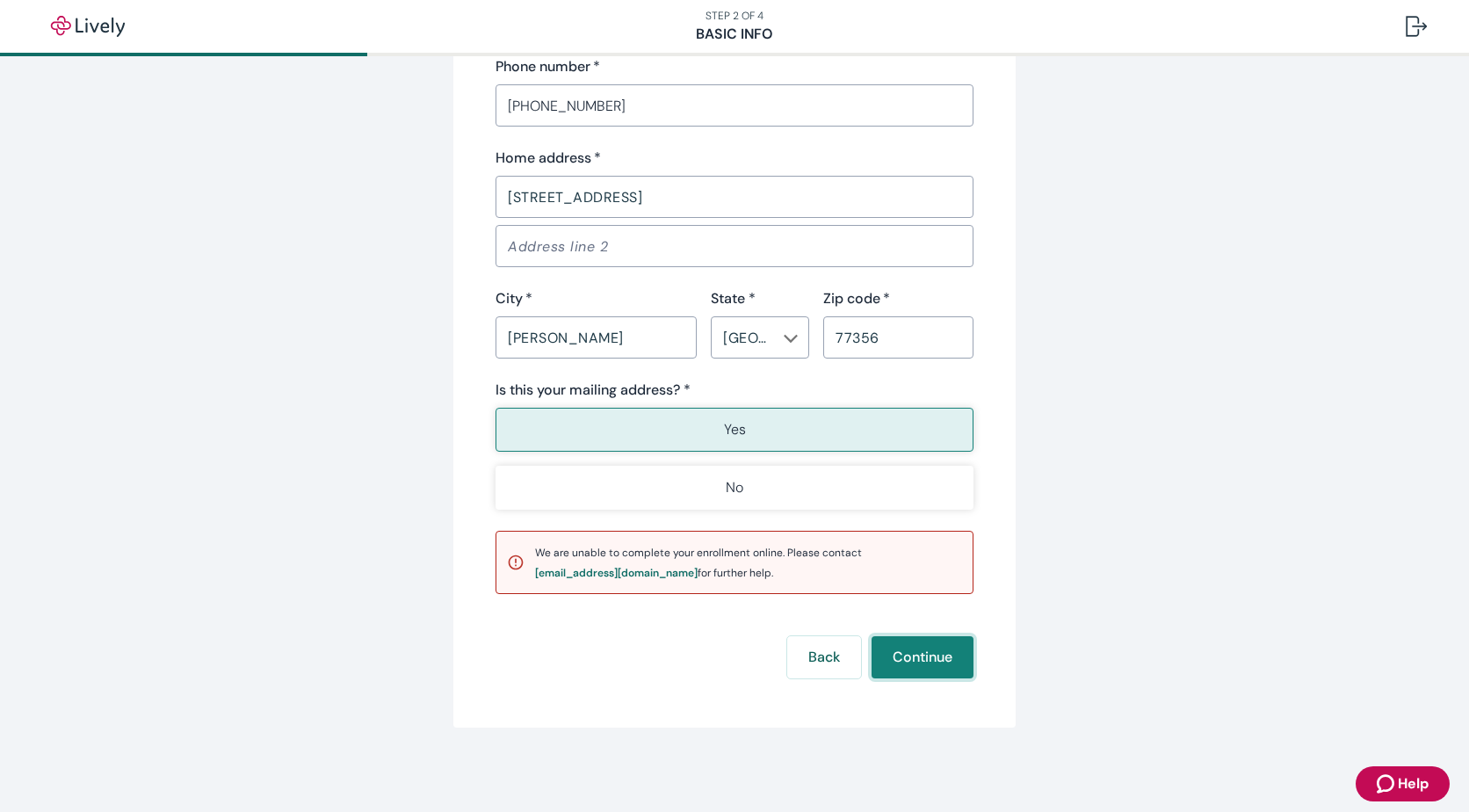
click at [922, 655] on button "Continue" at bounding box center [922, 657] width 102 height 42
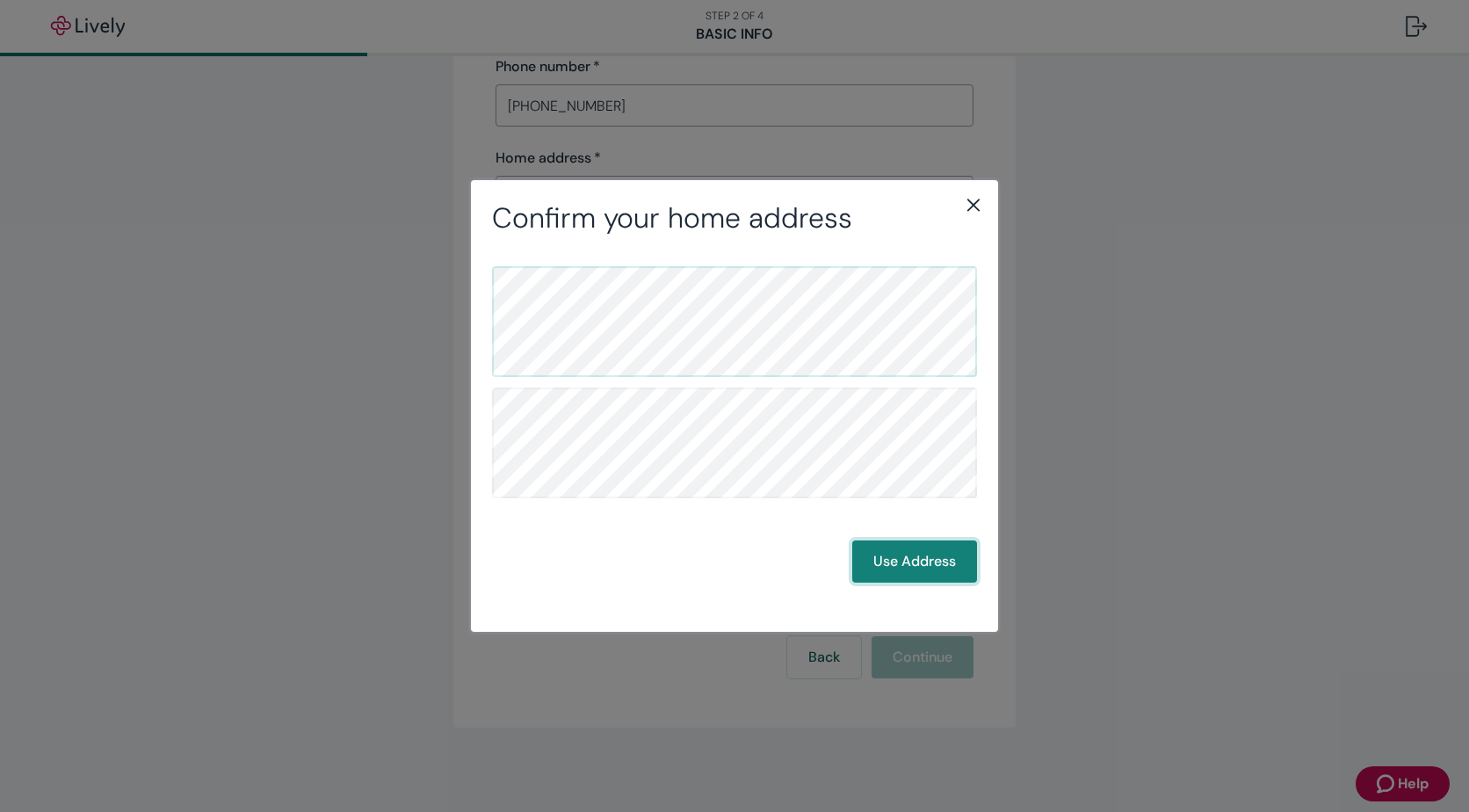
click at [913, 560] on button "Use Address" at bounding box center [914, 561] width 125 height 42
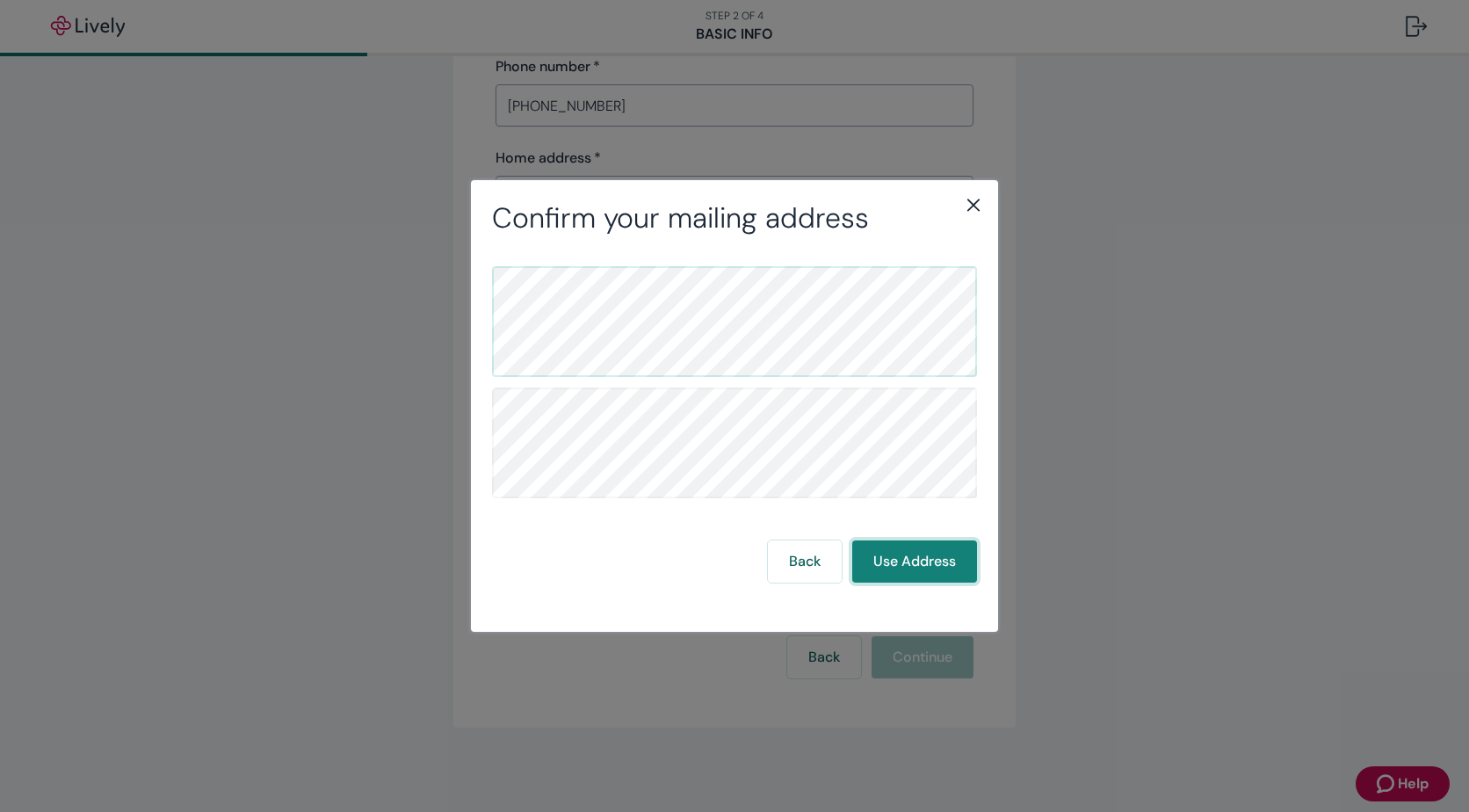
click at [913, 560] on button "Use Address" at bounding box center [914, 561] width 125 height 42
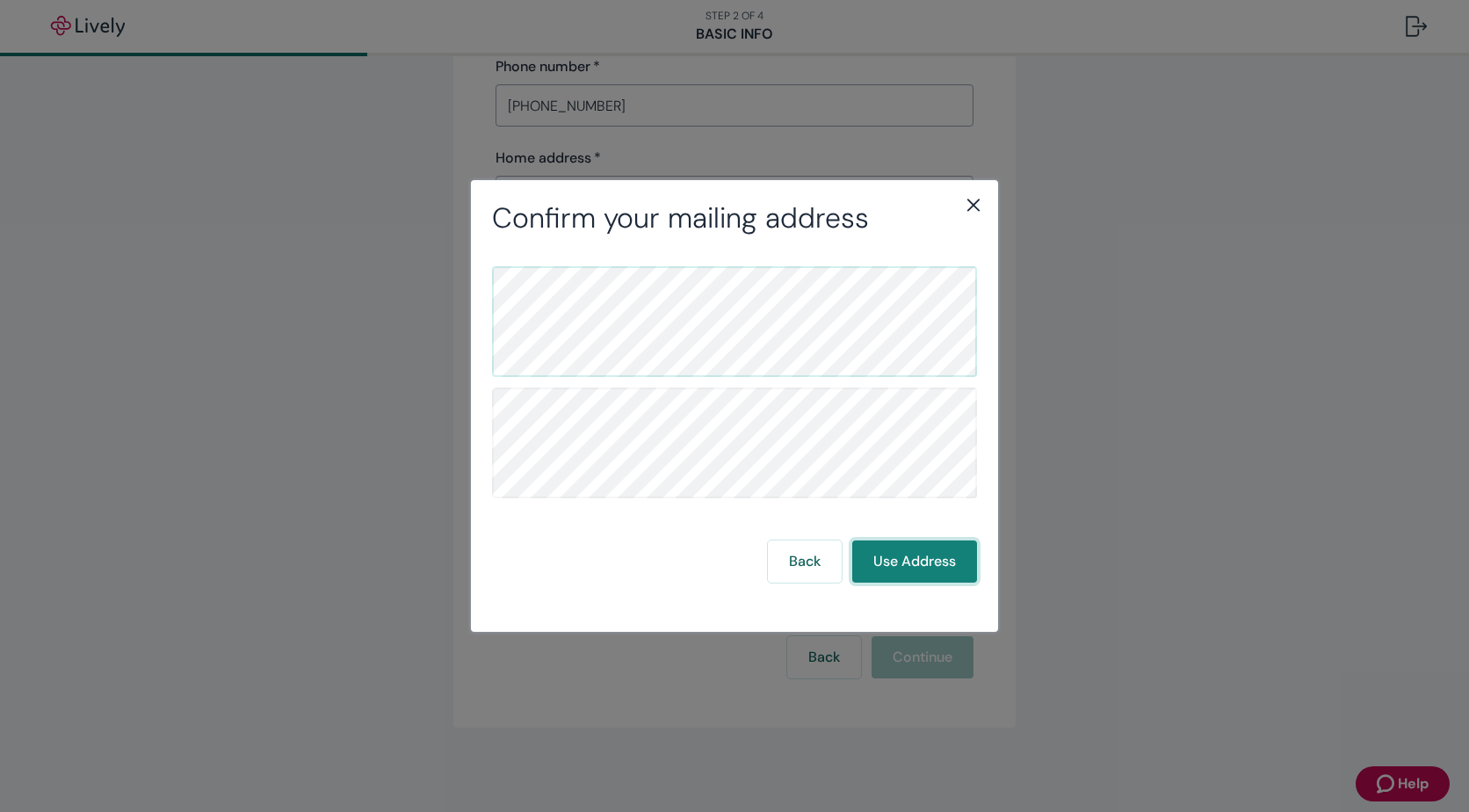
click at [913, 560] on button "Use Address" at bounding box center [914, 561] width 125 height 42
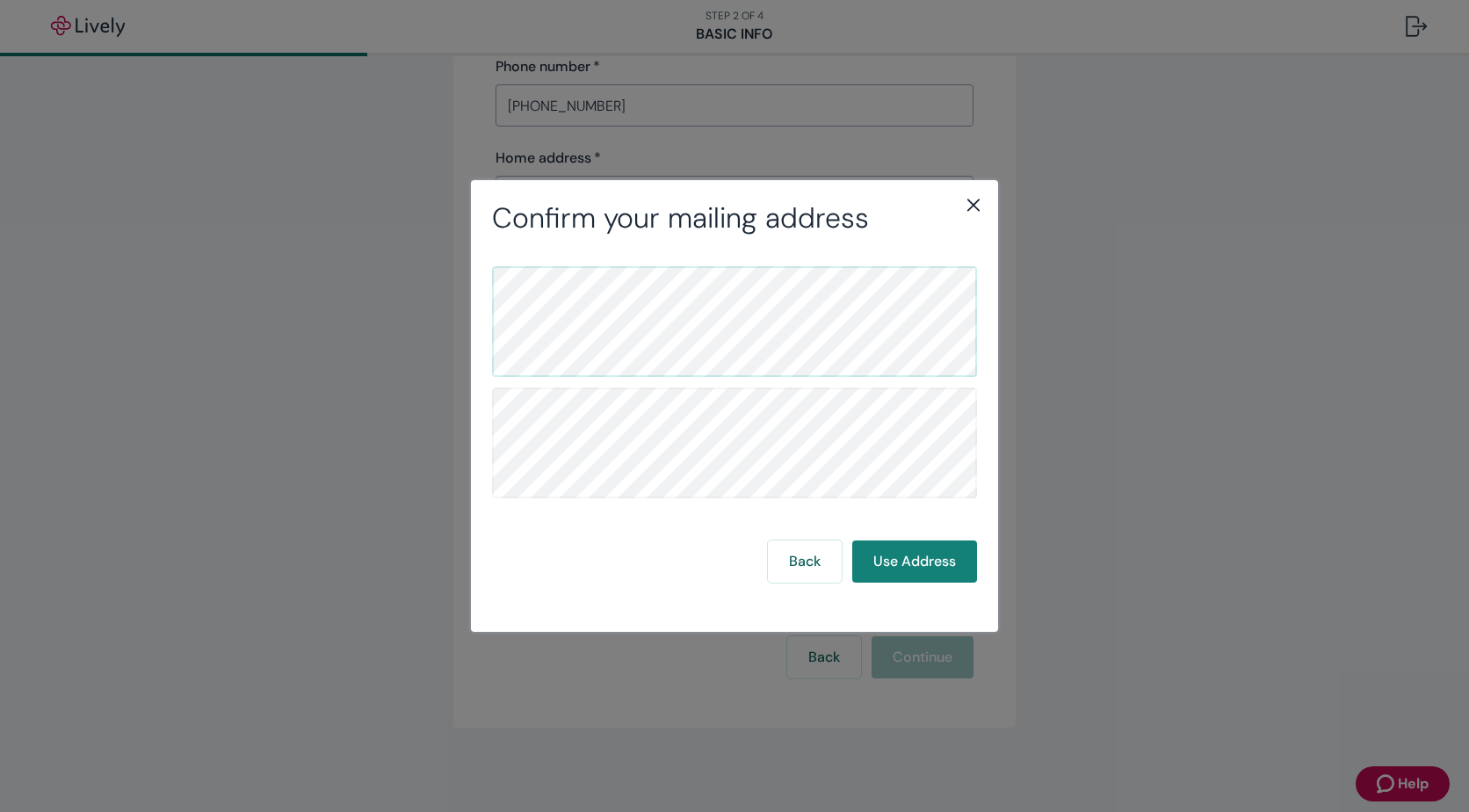
click at [975, 199] on icon "close" at bounding box center [973, 204] width 21 height 21
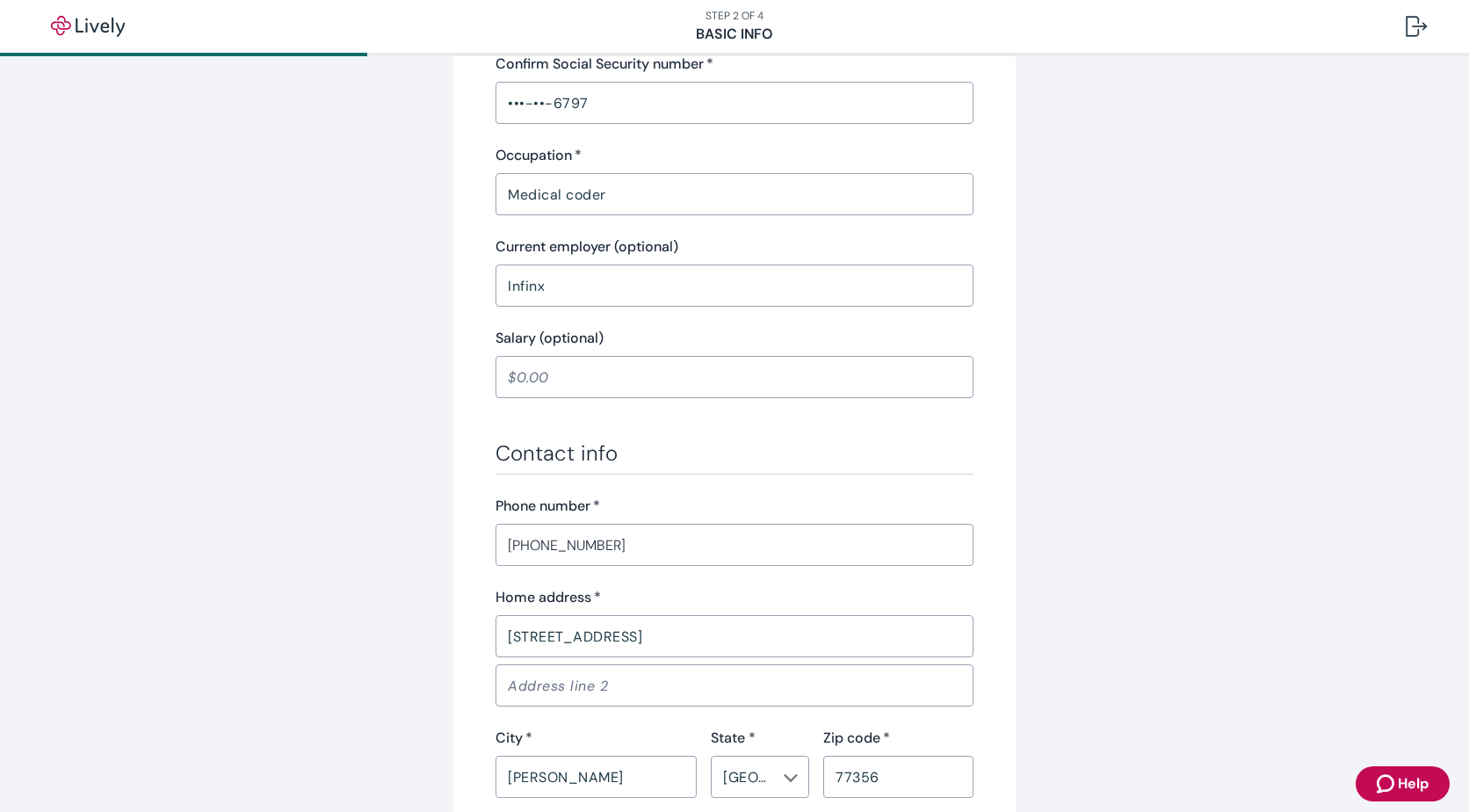
scroll to position [213, 0]
